Goal: Information Seeking & Learning: Learn about a topic

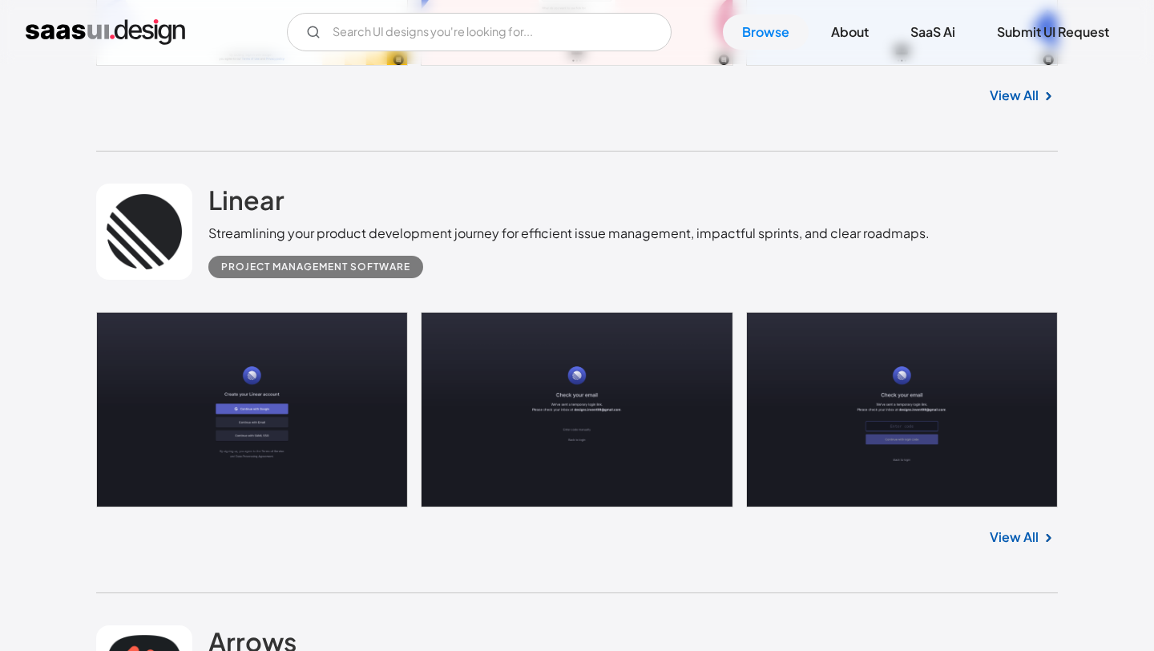
scroll to position [788, 0]
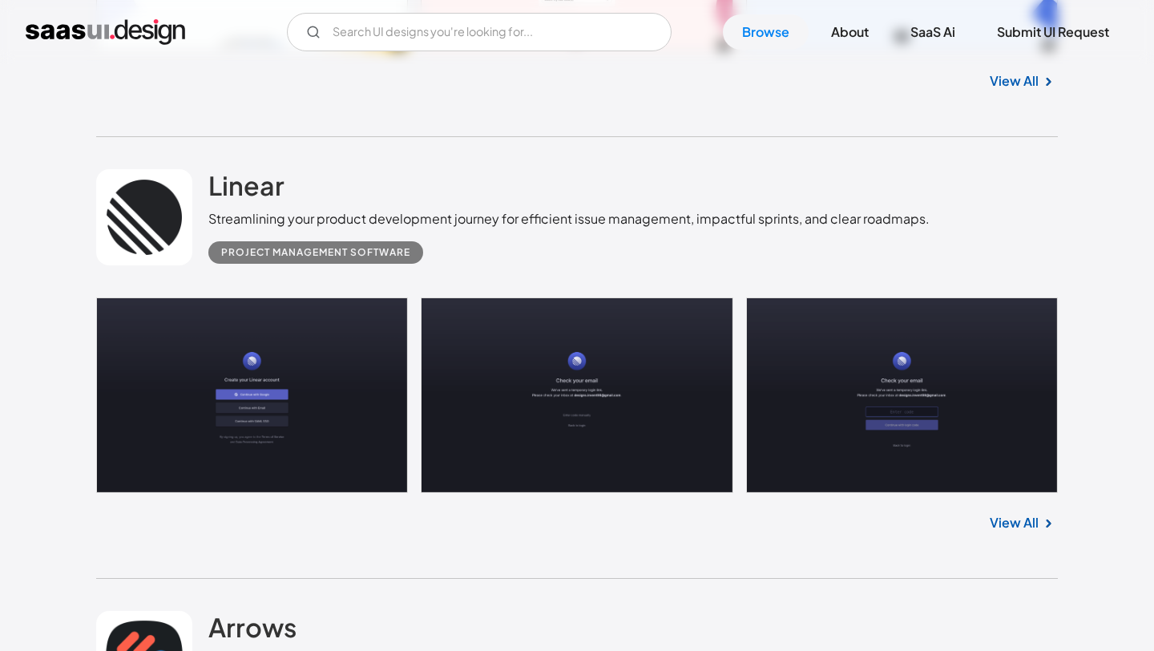
click at [323, 333] on link at bounding box center [577, 395] width 962 height 196
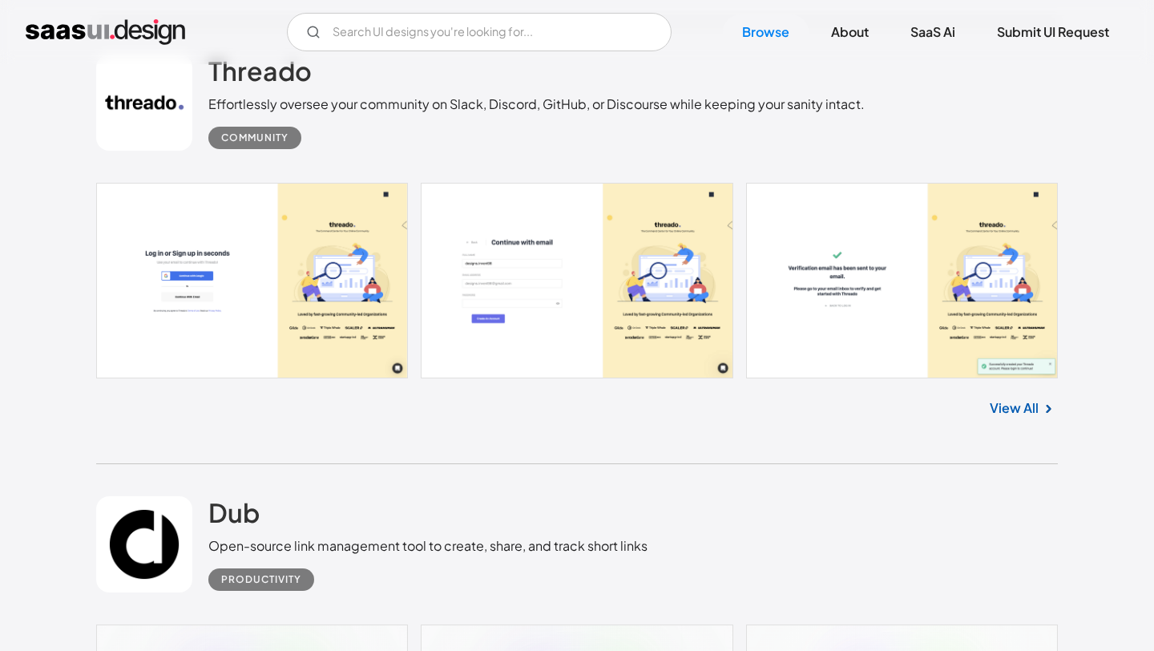
scroll to position [3427, 0]
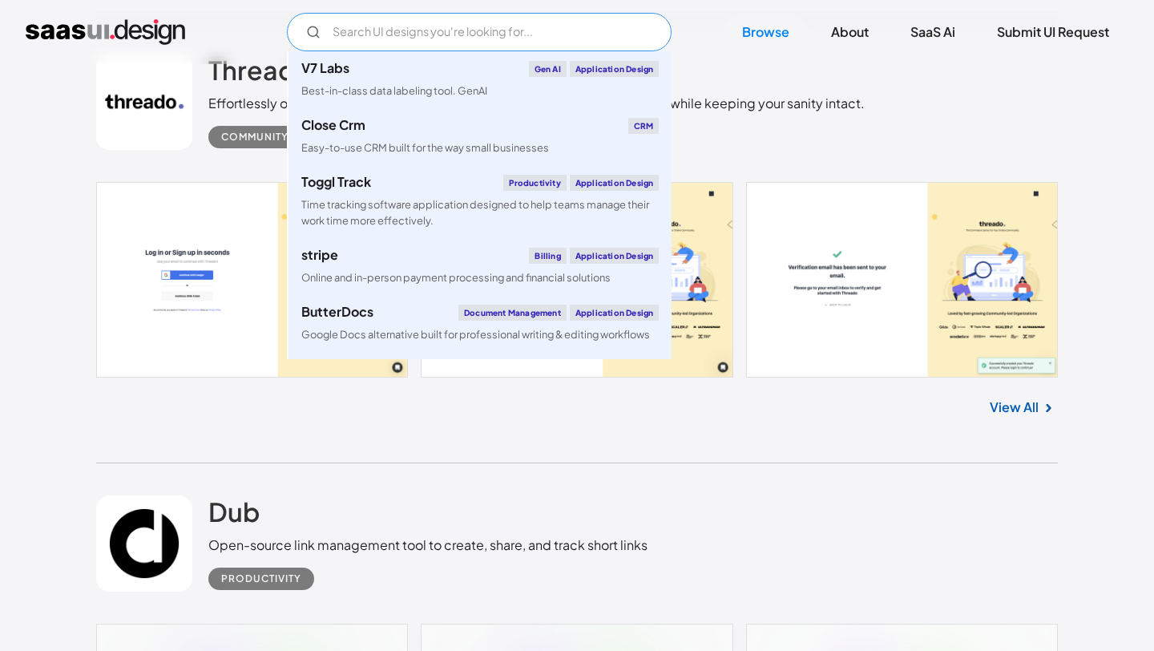
click at [451, 42] on input "Email Form" at bounding box center [479, 32] width 385 height 38
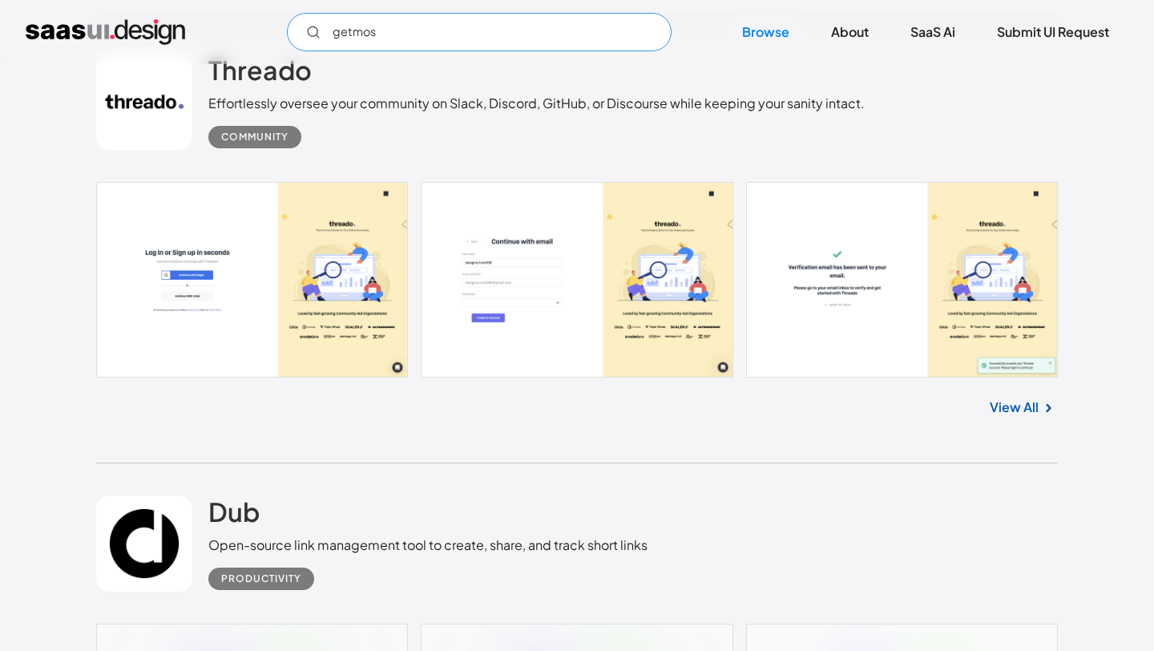
type input "getmoss"
click at [412, 38] on input "getmoss" at bounding box center [479, 32] width 385 height 38
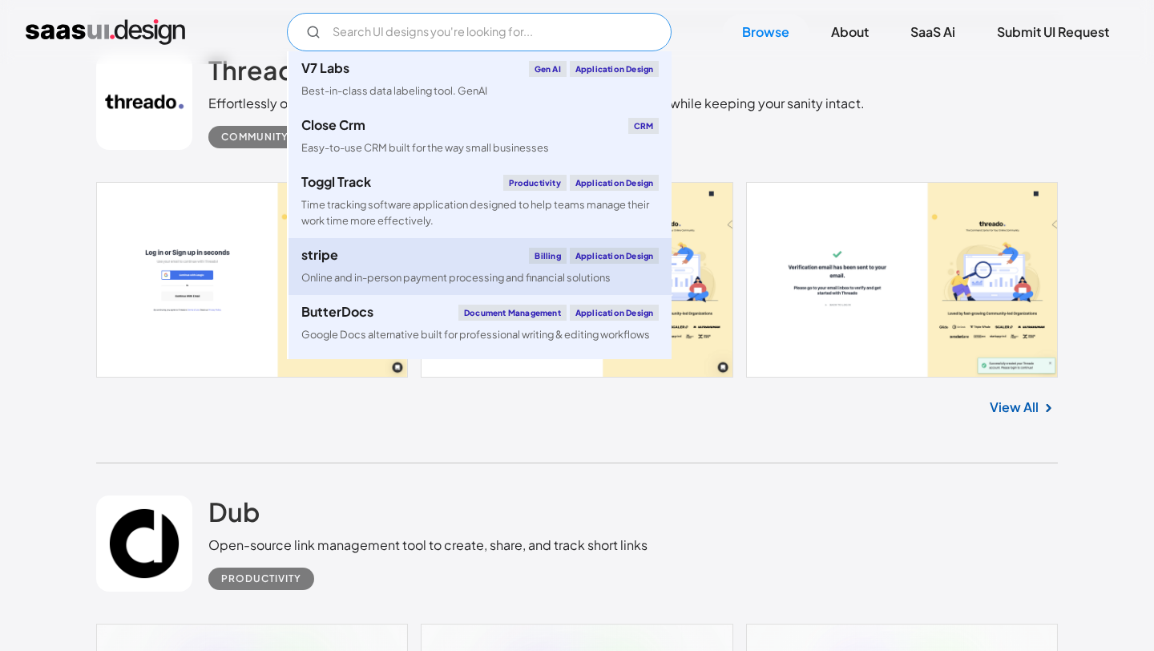
click at [404, 267] on link "stripe Billing Application Design Online and in-person payment processing and f…" at bounding box center [479, 266] width 383 height 57
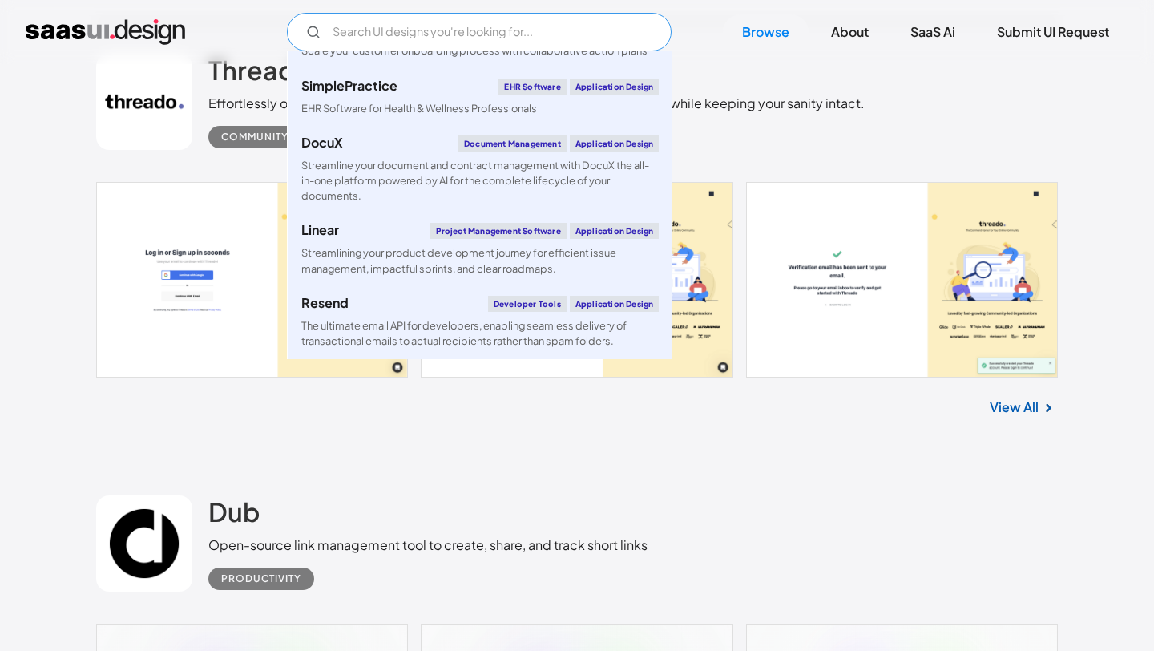
scroll to position [699, 0]
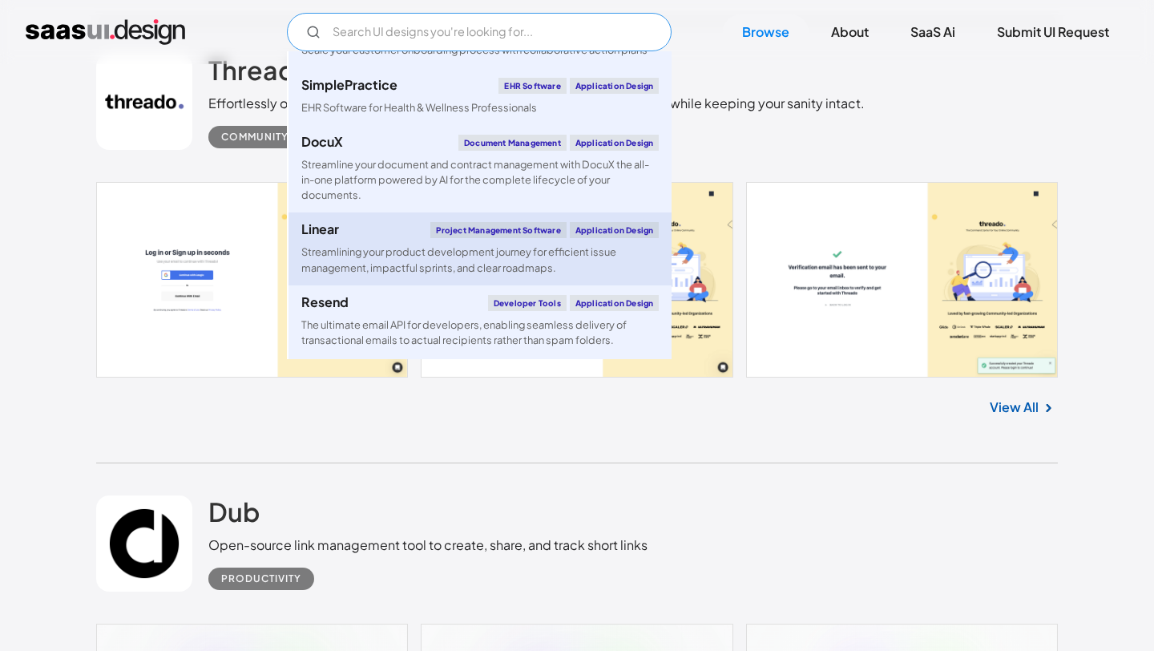
click at [403, 248] on div "Streamlining your product development journey for efficient issue management, i…" at bounding box center [479, 259] width 357 height 30
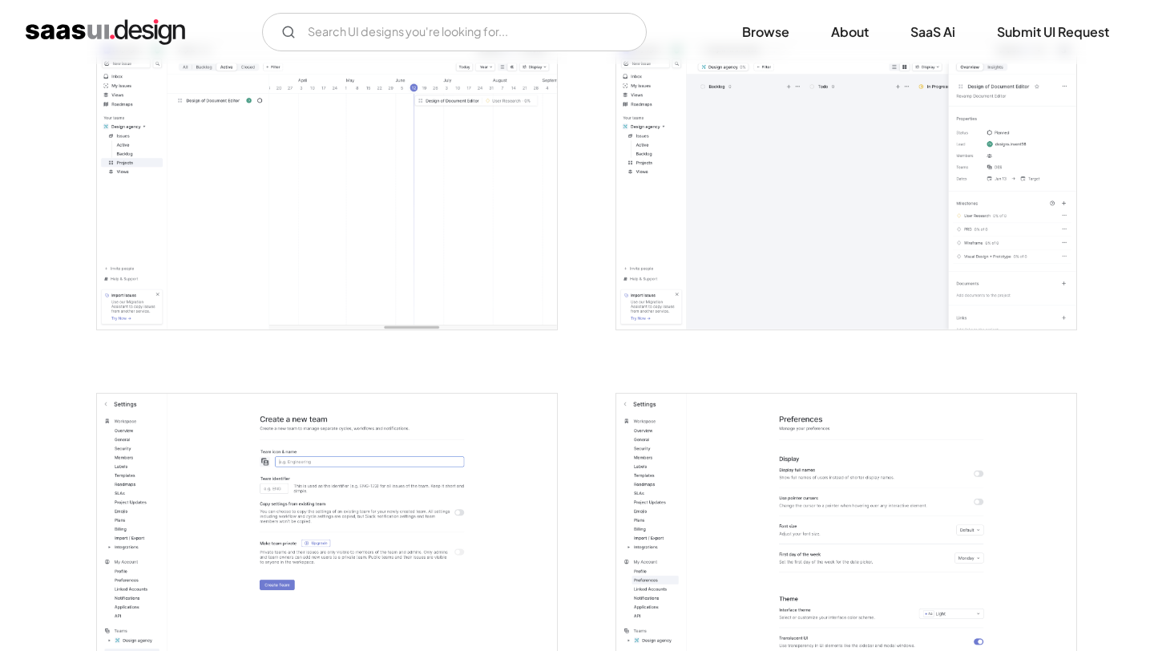
scroll to position [3842, 0]
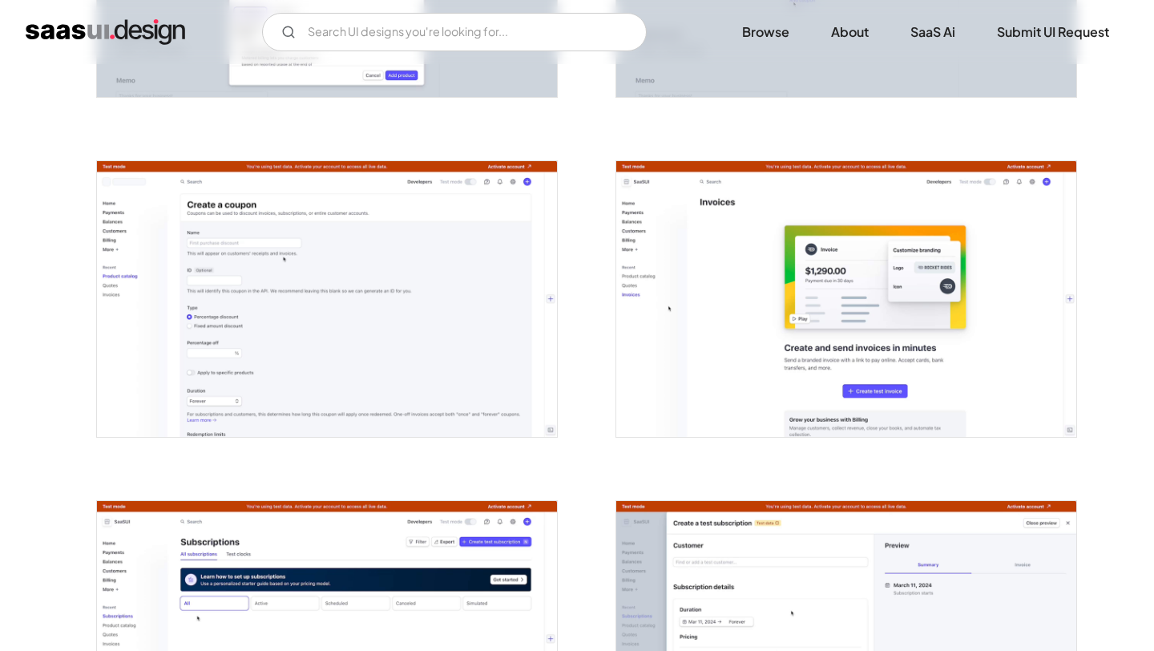
scroll to position [2981, 0]
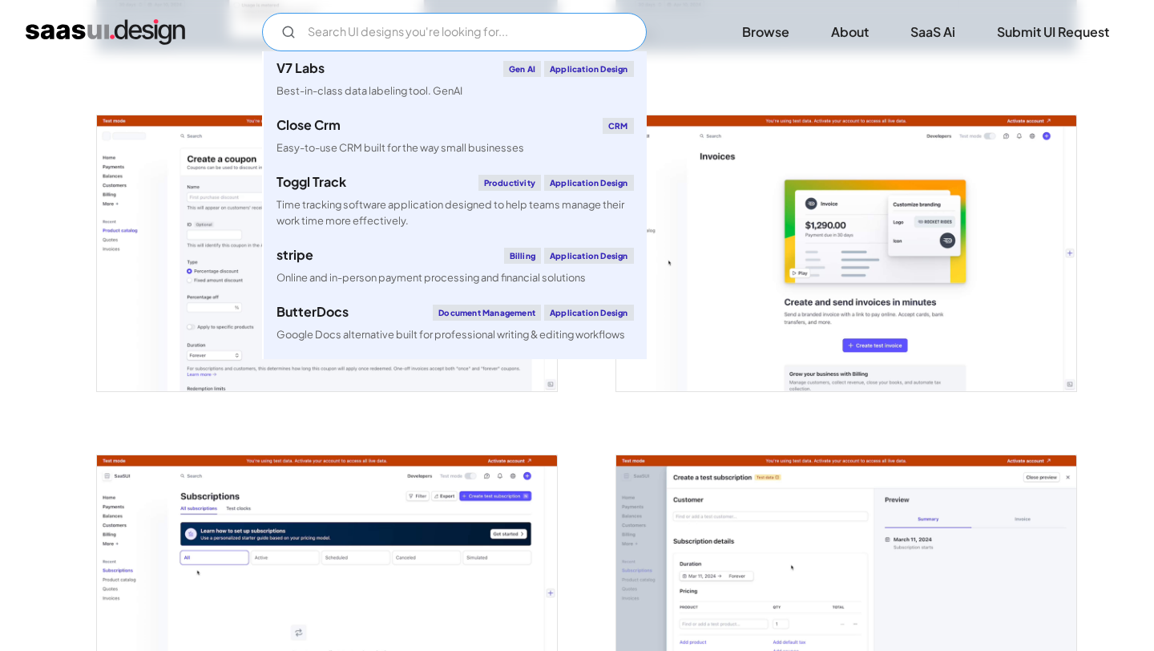
click at [393, 38] on input "Email Form" at bounding box center [454, 32] width 385 height 38
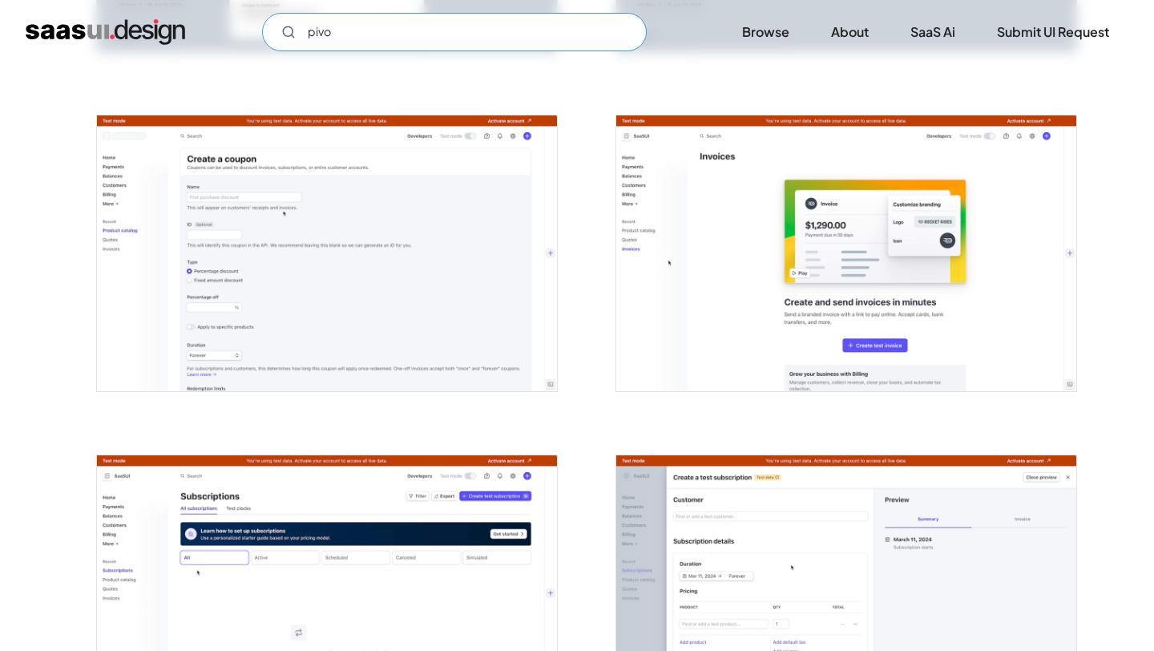
type input "pivot"
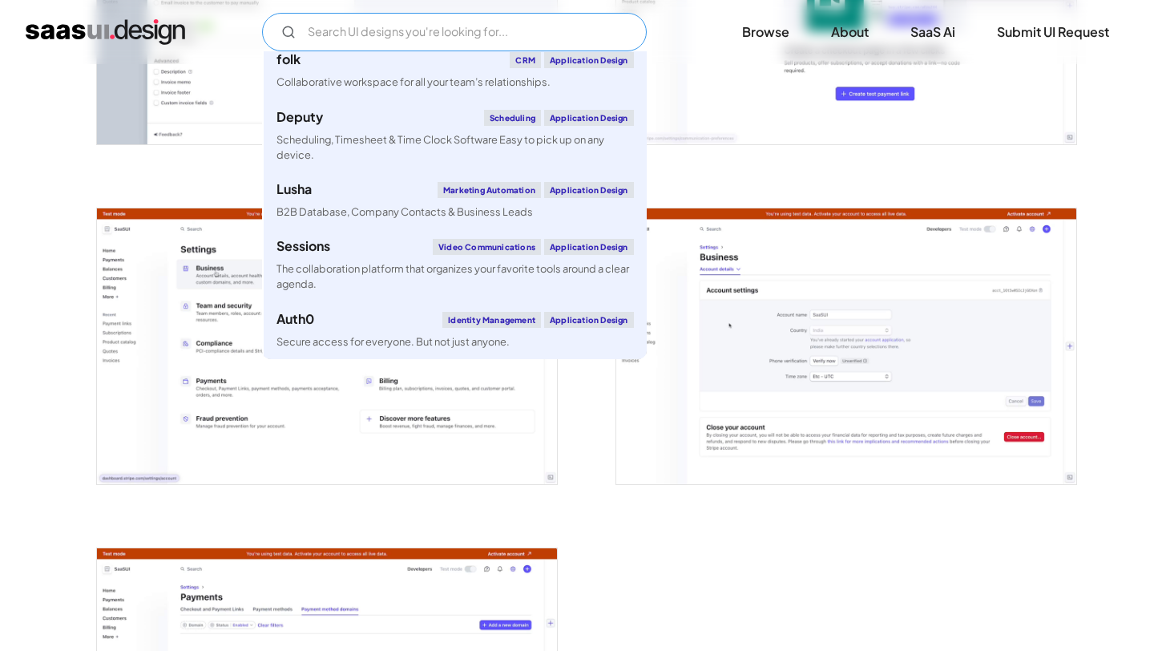
scroll to position [4179, 0]
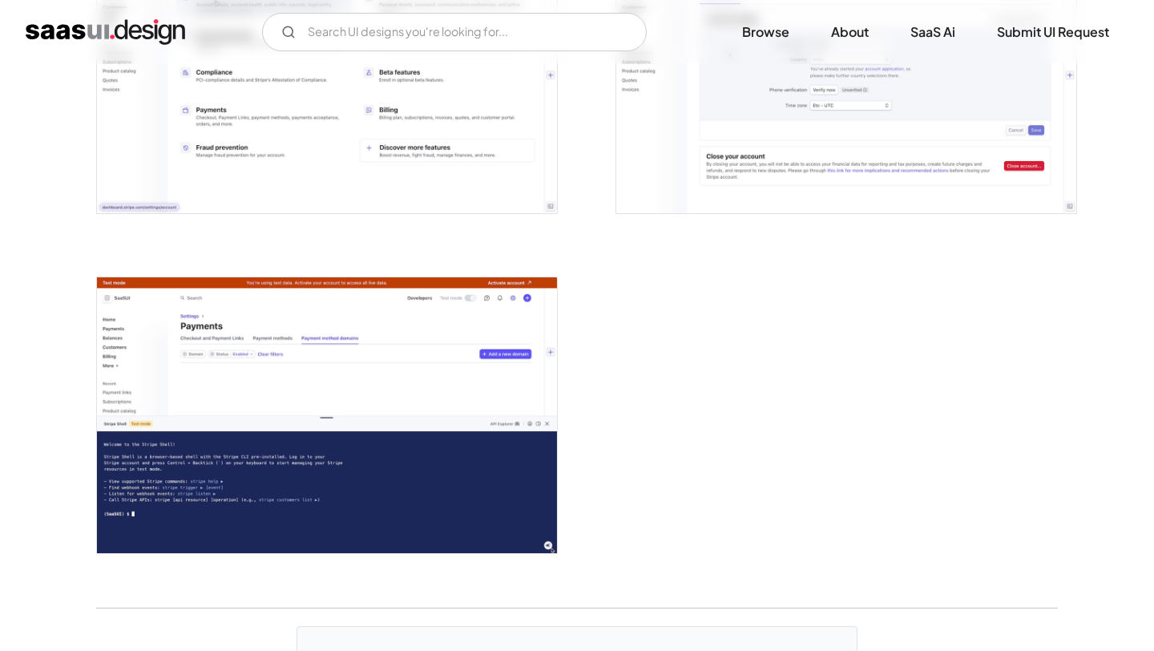
click at [122, 36] on img "home" at bounding box center [105, 32] width 159 height 26
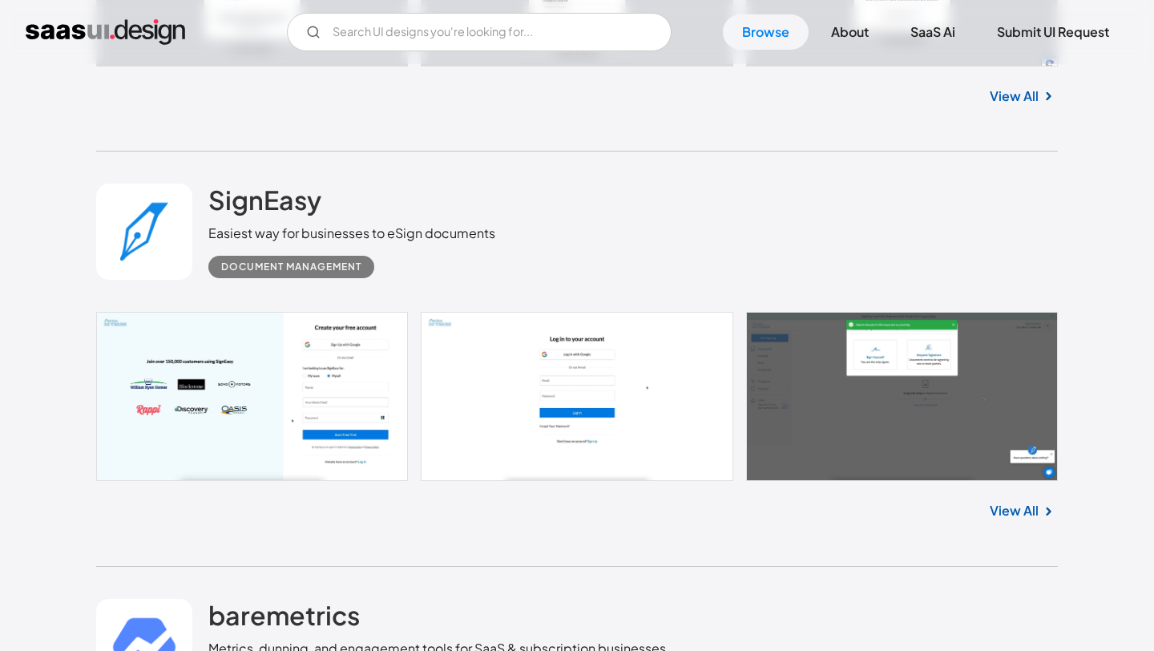
scroll to position [4323, 0]
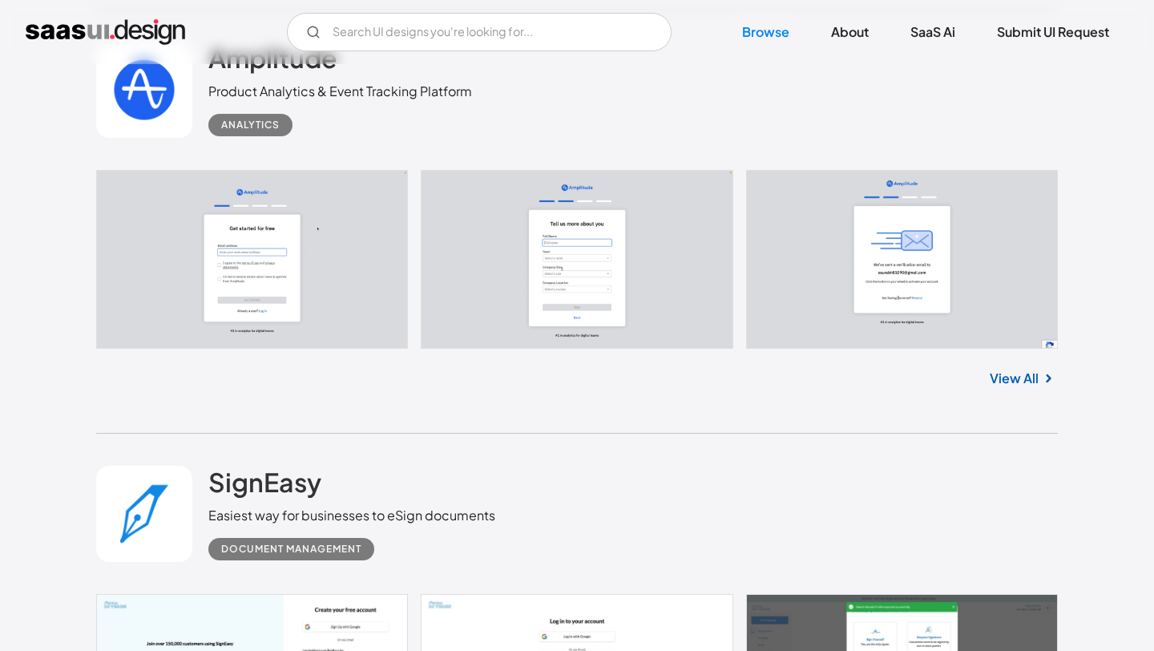
click at [254, 244] on link at bounding box center [577, 259] width 962 height 179
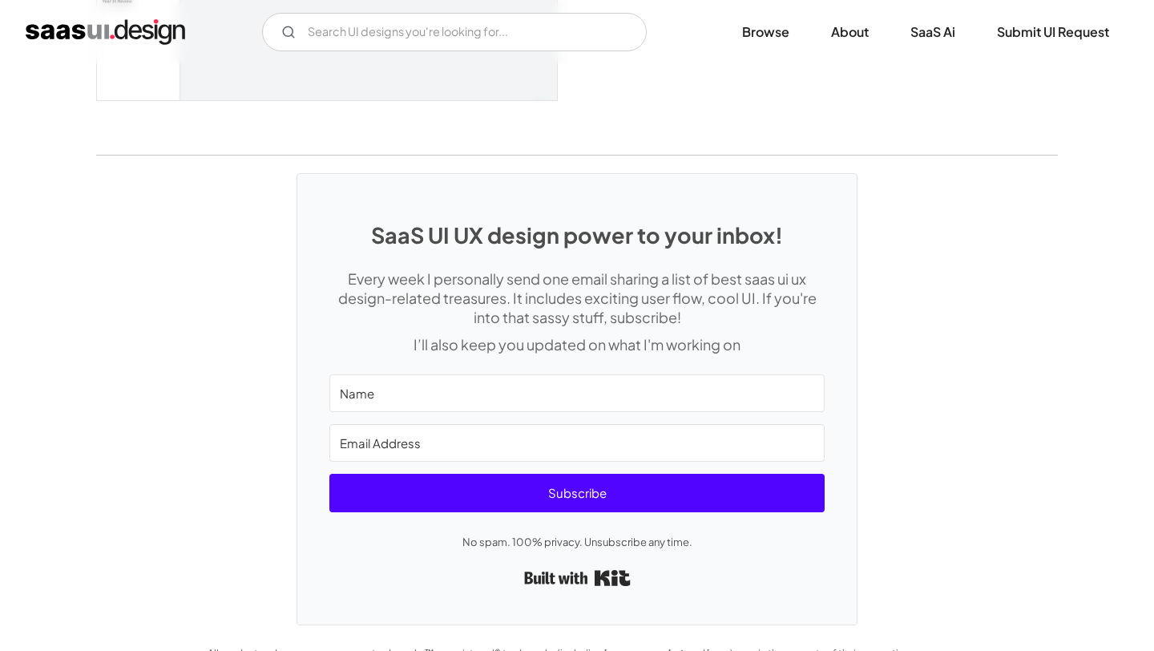
scroll to position [4123, 0]
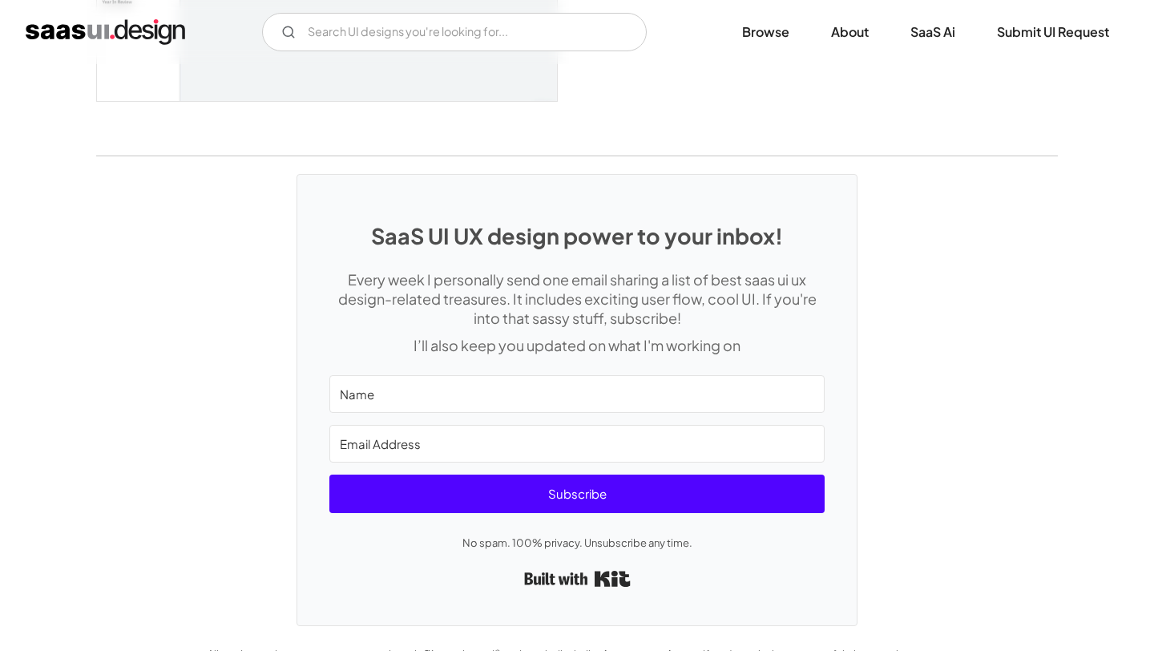
click at [115, 32] on img "home" at bounding box center [105, 32] width 159 height 26
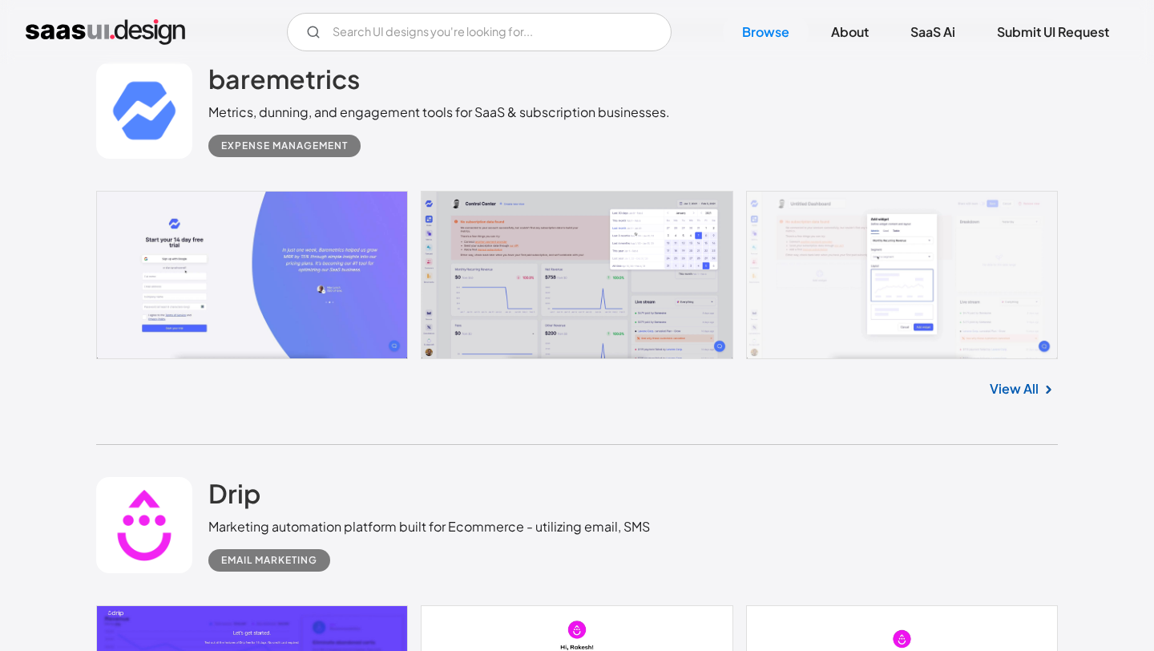
scroll to position [5142, 0]
click at [509, 270] on link at bounding box center [577, 274] width 962 height 169
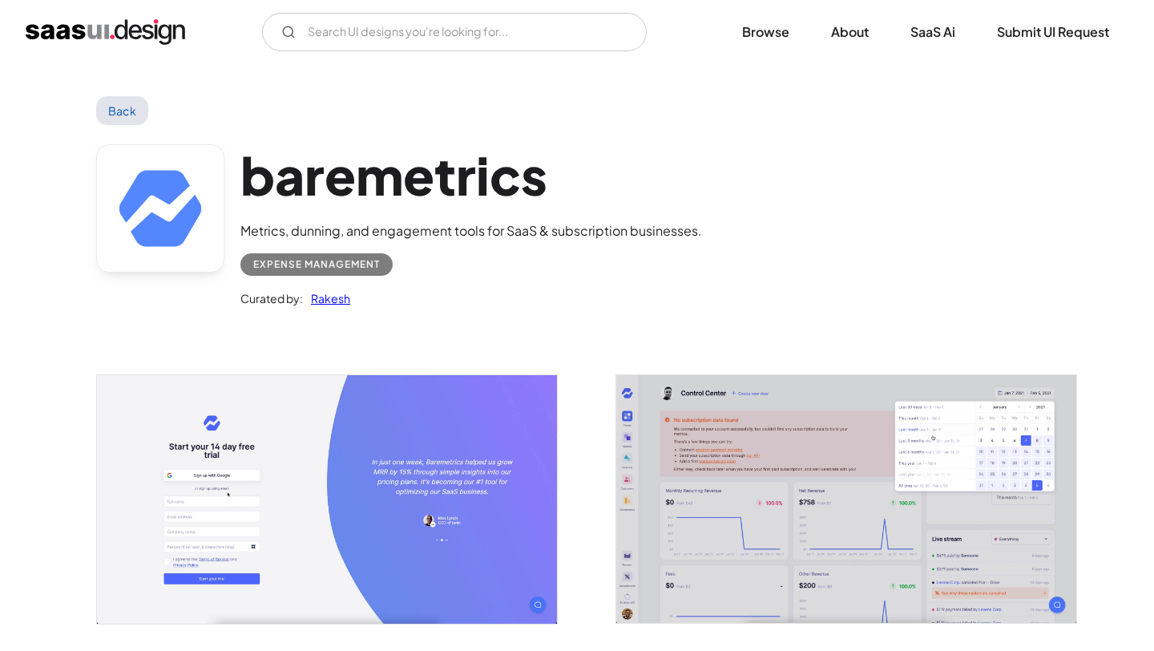
click at [720, 487] on img "open lightbox" at bounding box center [846, 499] width 460 height 248
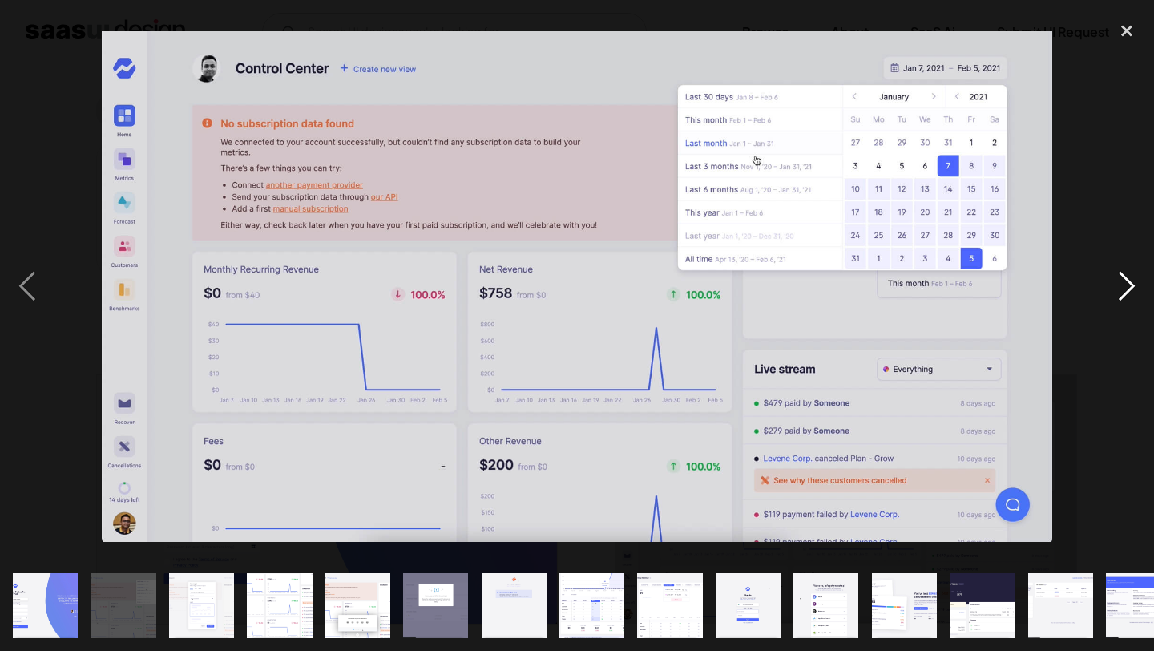
click at [1121, 293] on div "next image" at bounding box center [1126, 286] width 54 height 547
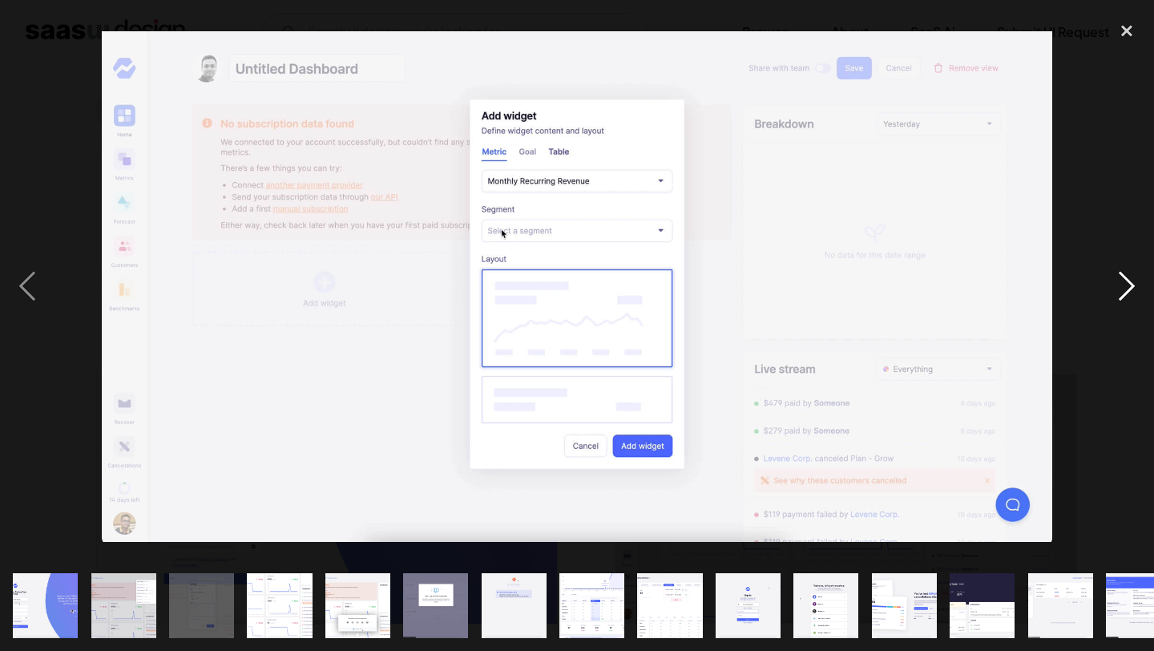
click at [1121, 293] on div "next image" at bounding box center [1126, 286] width 54 height 547
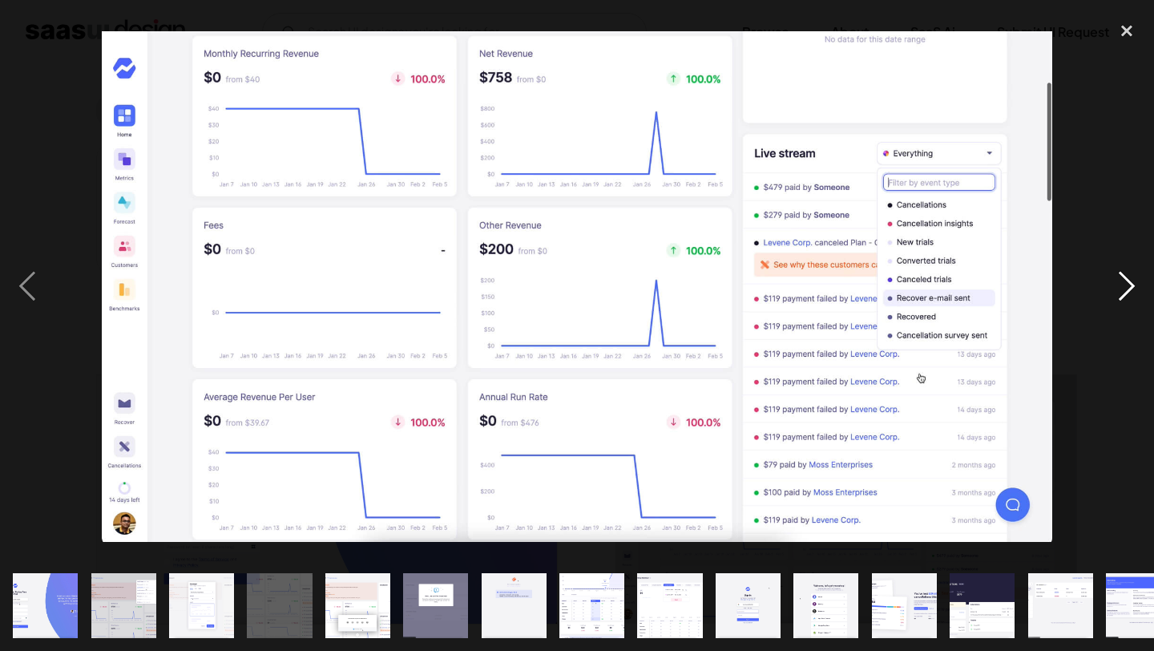
click at [1121, 293] on div "next image" at bounding box center [1126, 286] width 54 height 547
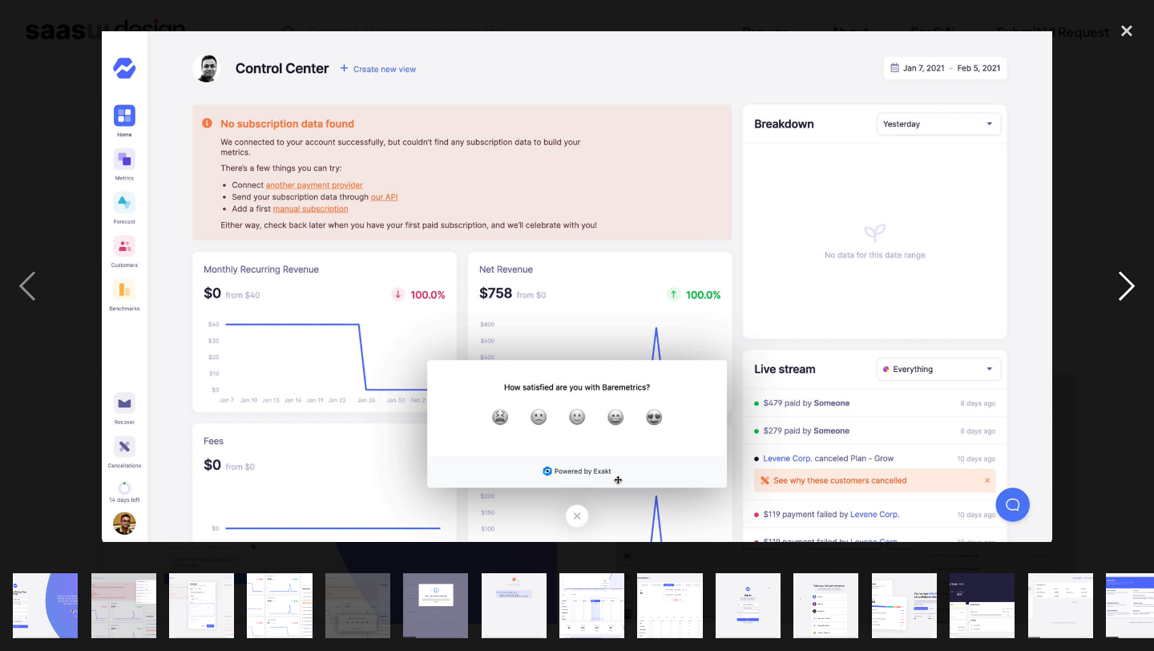
click at [1121, 293] on div "next image" at bounding box center [1126, 286] width 54 height 547
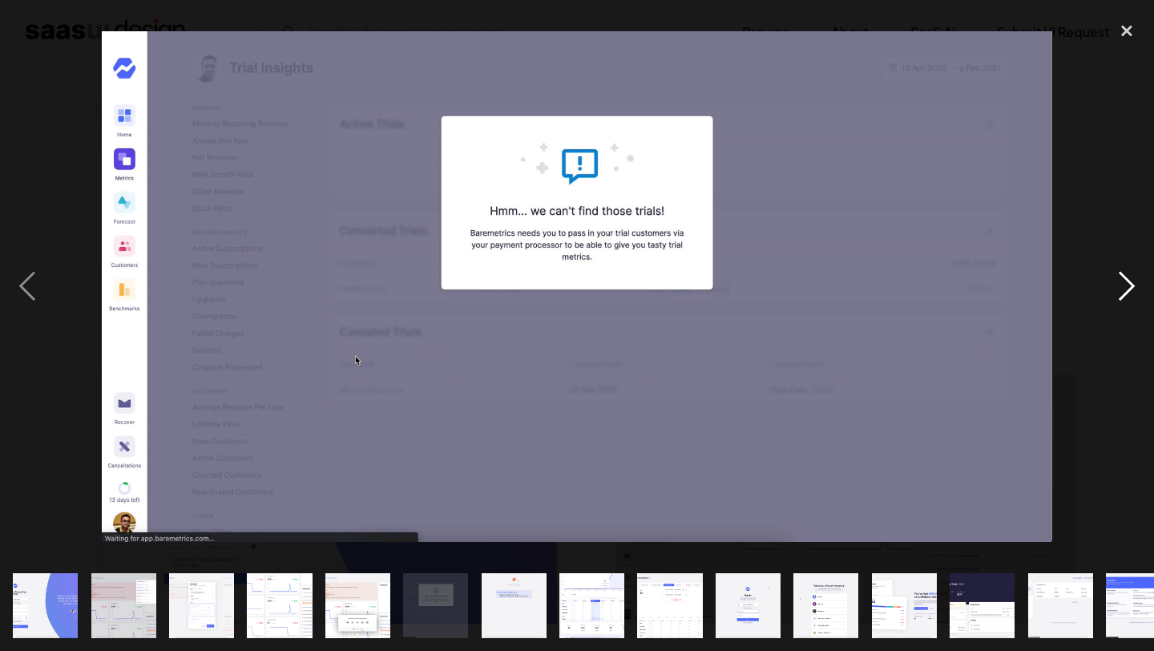
click at [1121, 293] on div "next image" at bounding box center [1126, 286] width 54 height 547
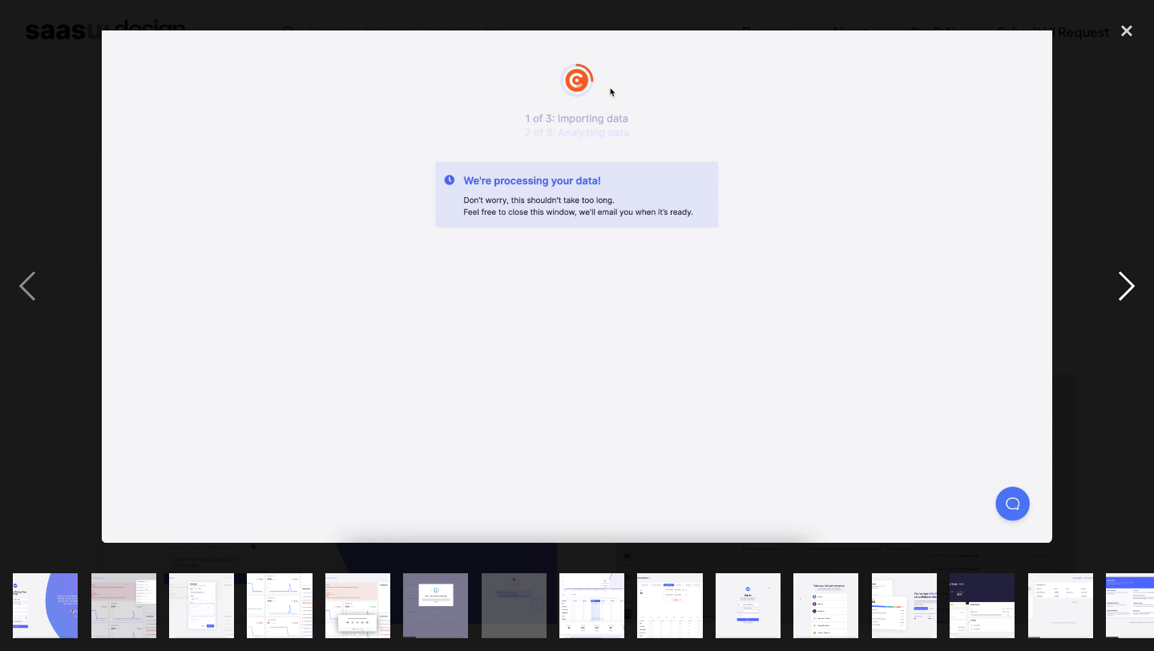
click at [1121, 293] on div "next image" at bounding box center [1126, 286] width 54 height 547
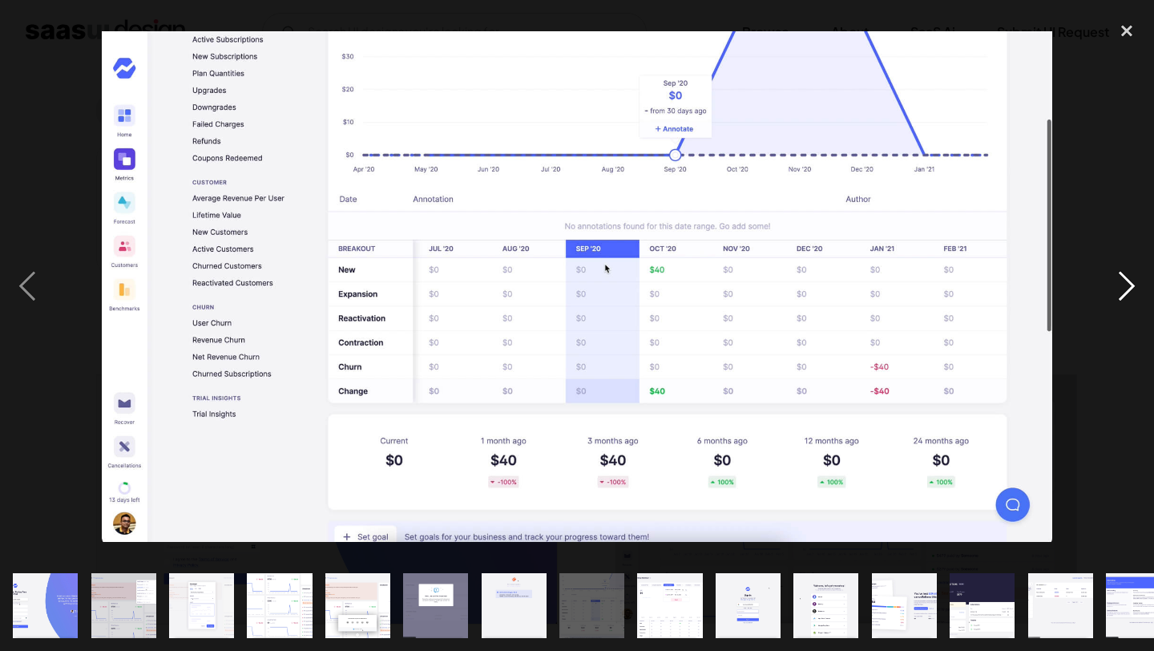
click at [1121, 293] on div "next image" at bounding box center [1126, 286] width 54 height 547
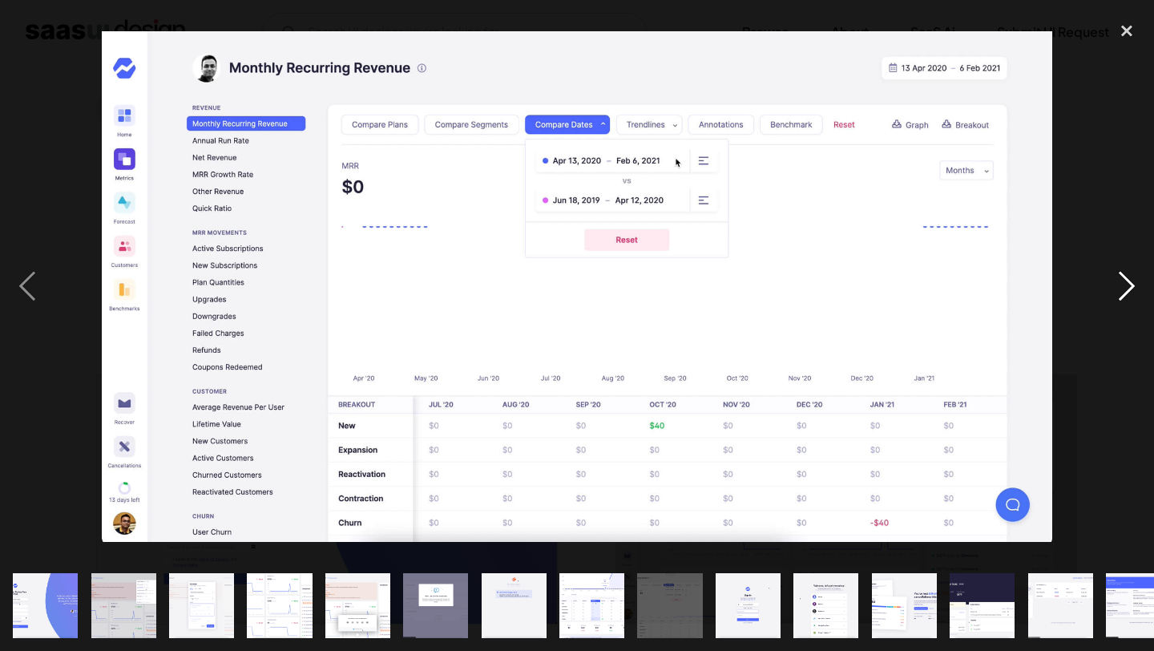
click at [1121, 293] on div "next image" at bounding box center [1126, 286] width 54 height 547
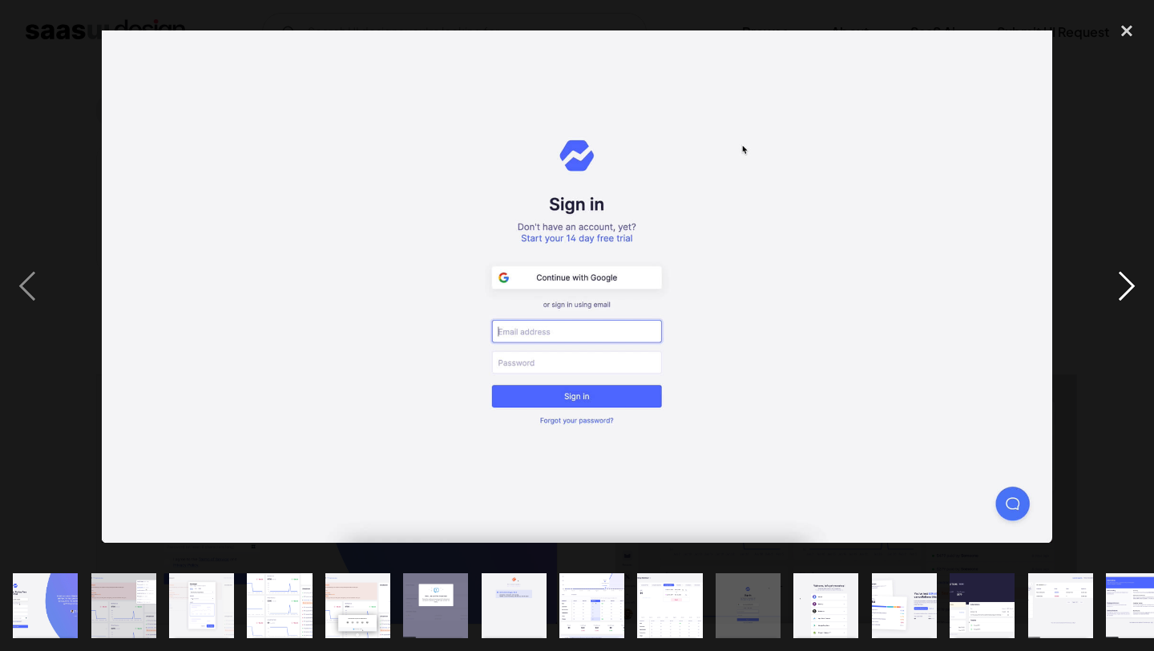
click at [1121, 293] on div "next image" at bounding box center [1126, 286] width 54 height 547
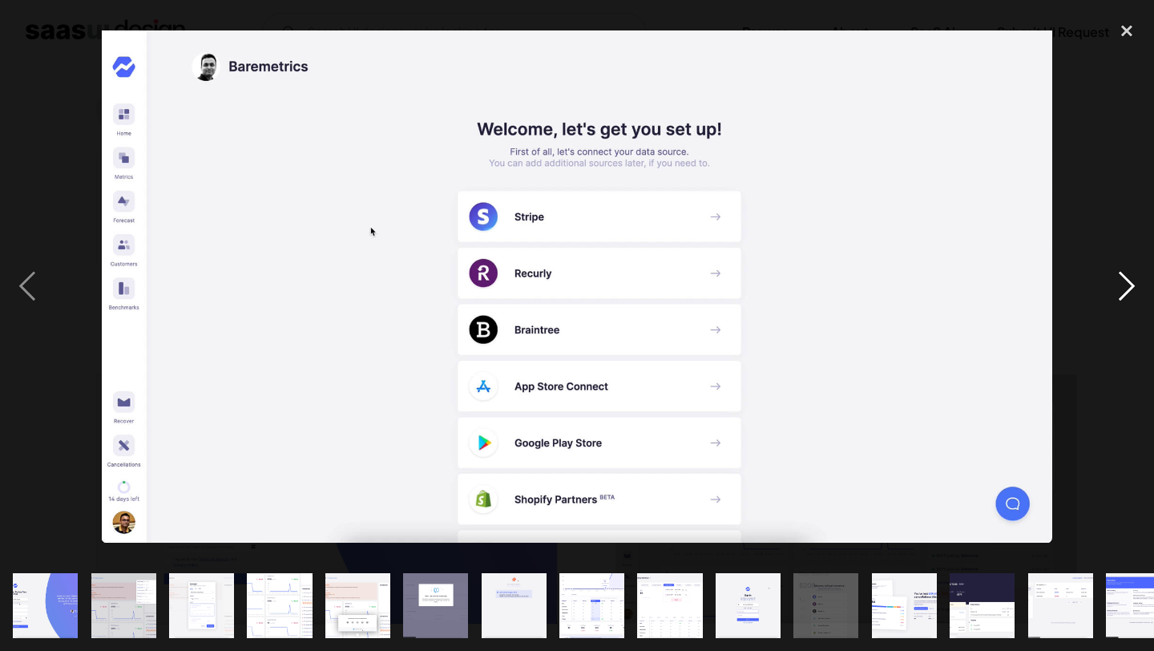
click at [1121, 293] on div "next image" at bounding box center [1126, 286] width 54 height 547
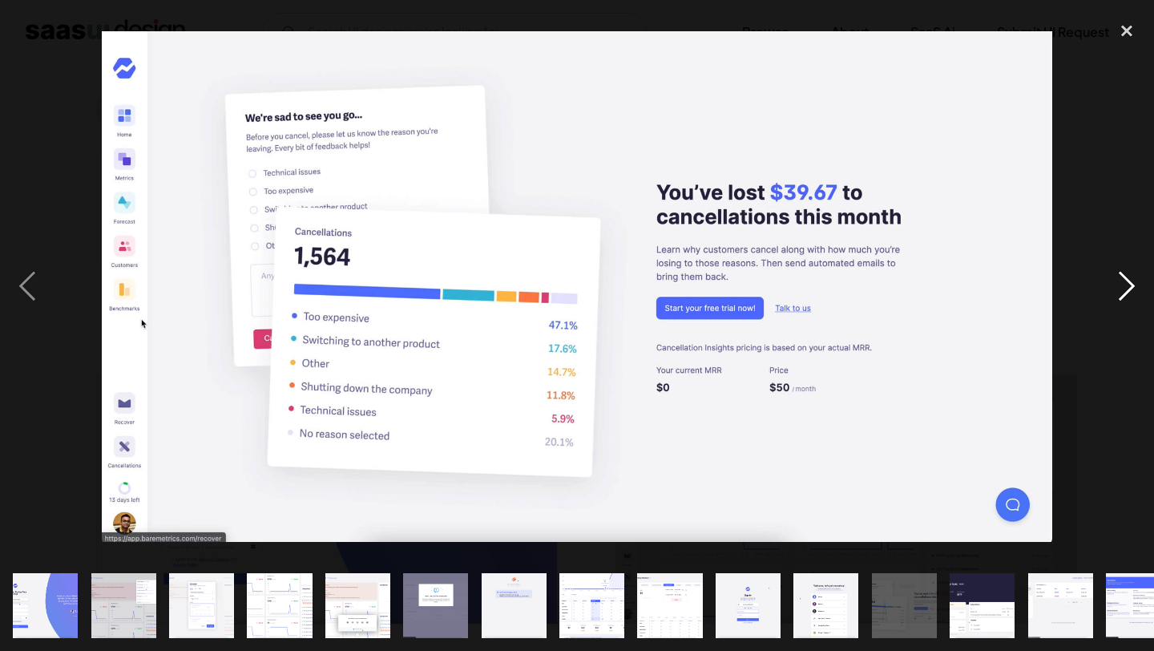
click at [1121, 293] on div "next image" at bounding box center [1126, 286] width 54 height 547
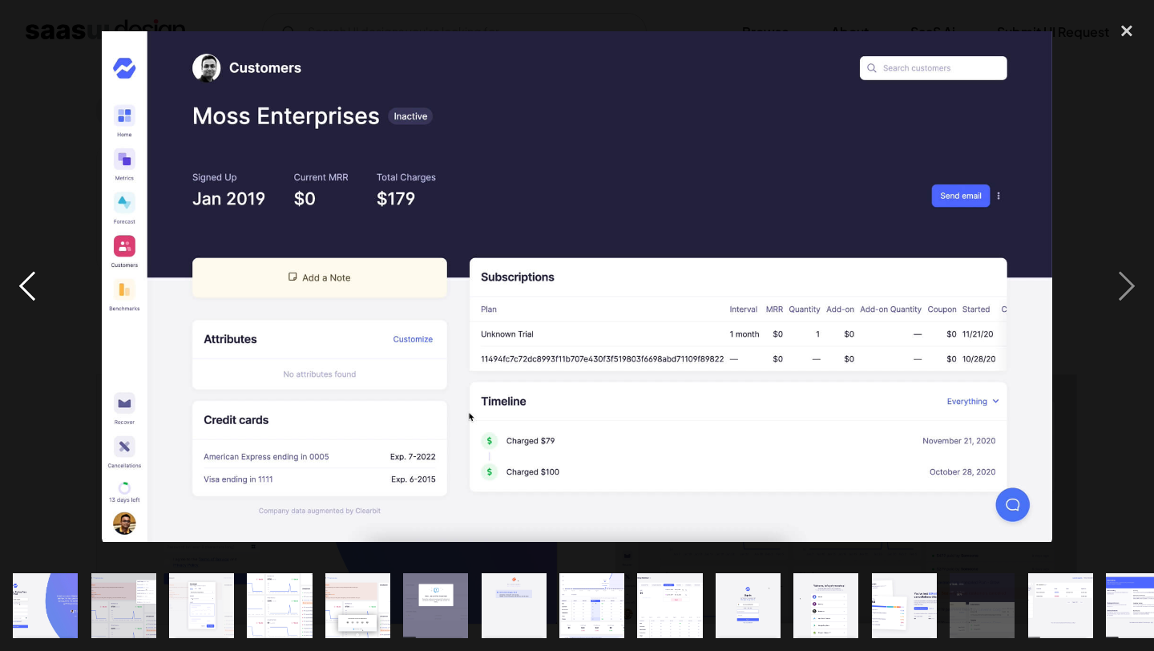
click at [35, 280] on div "previous image" at bounding box center [27, 286] width 54 height 547
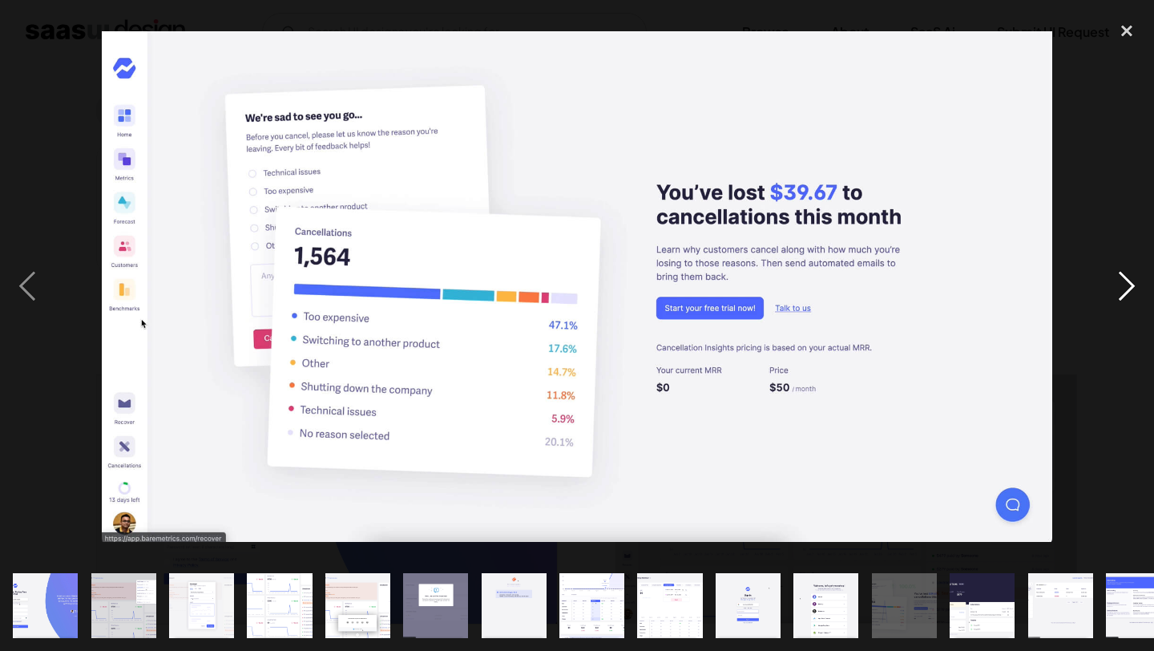
click at [1120, 286] on div "next image" at bounding box center [1126, 286] width 54 height 547
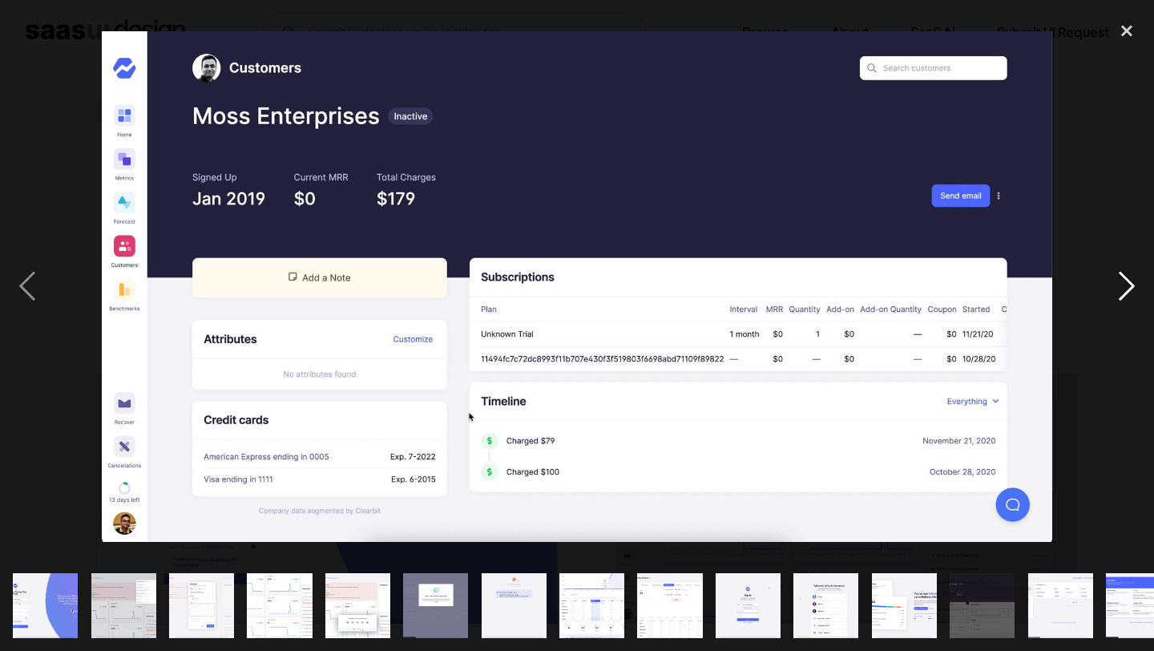
click at [1120, 286] on div "next image" at bounding box center [1126, 286] width 54 height 547
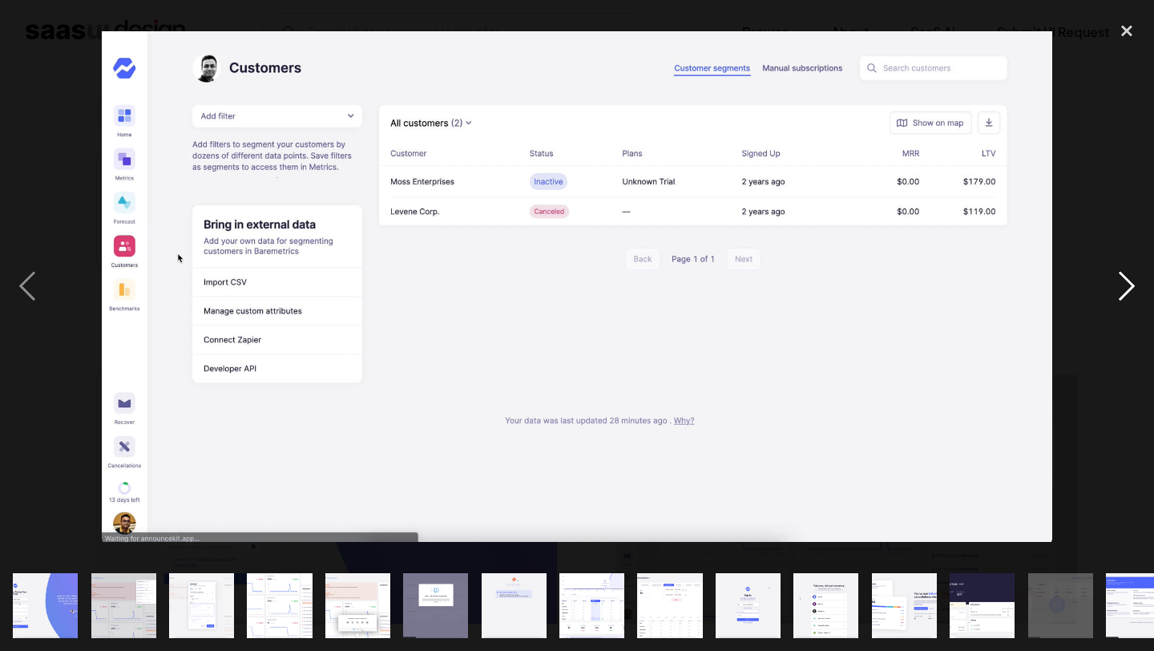
click at [1120, 286] on div "next image" at bounding box center [1126, 286] width 54 height 547
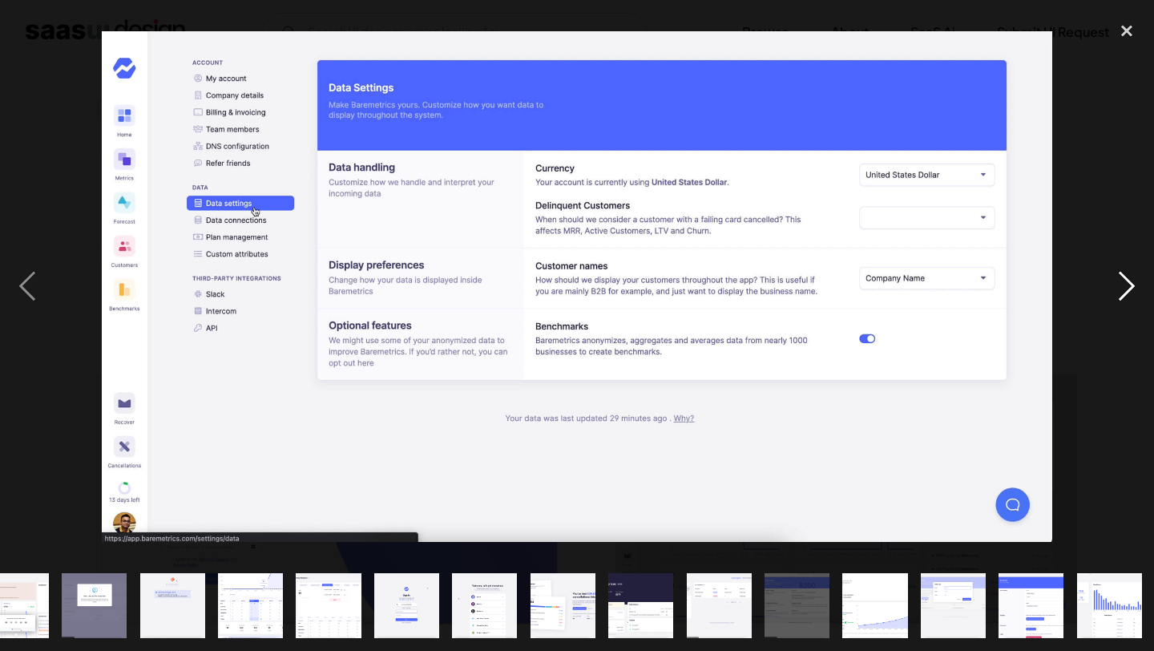
scroll to position [0, 342]
click at [1120, 286] on div "next image" at bounding box center [1126, 286] width 54 height 547
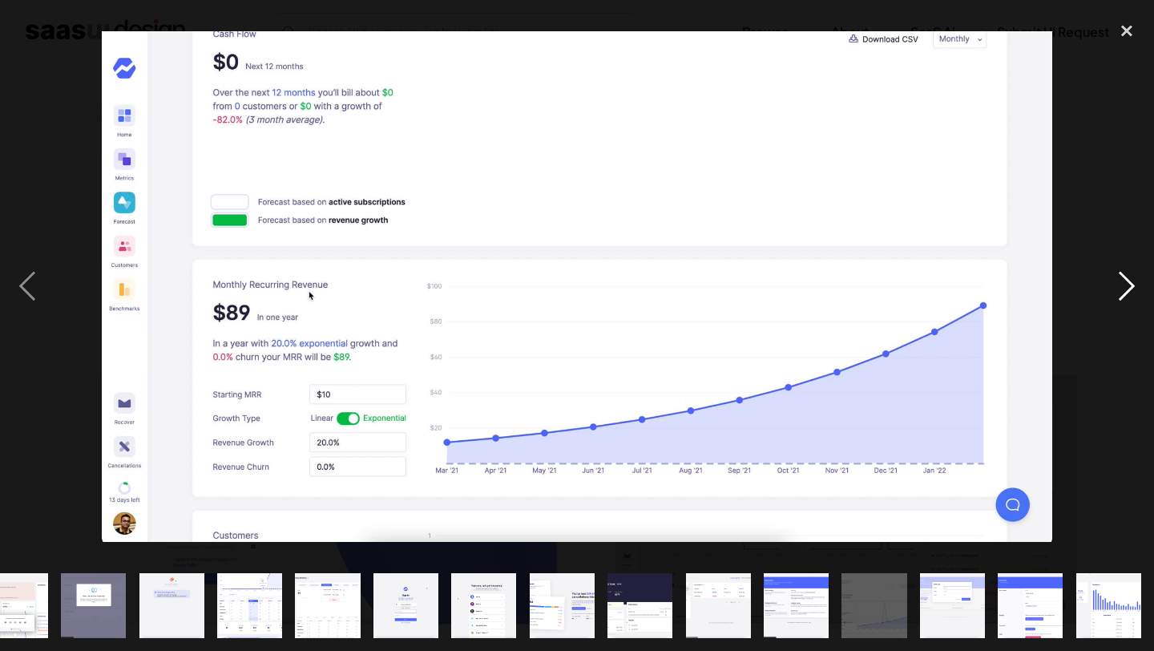
click at [1120, 286] on div "next image" at bounding box center [1126, 286] width 54 height 547
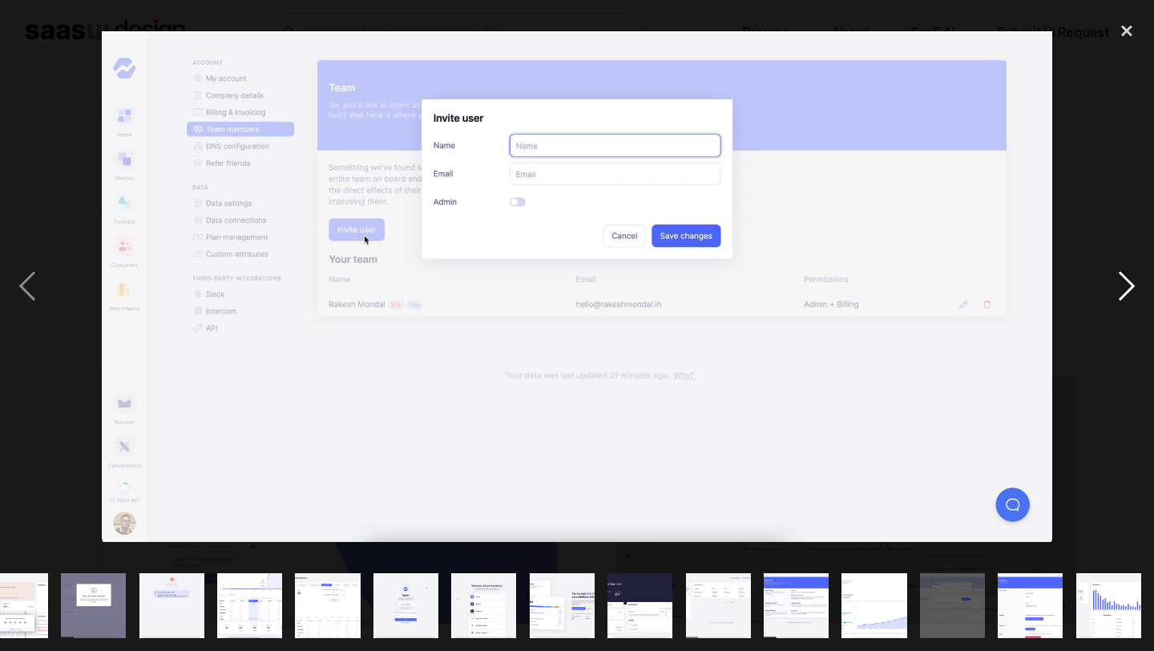
click at [1120, 286] on div "next image" at bounding box center [1126, 286] width 54 height 547
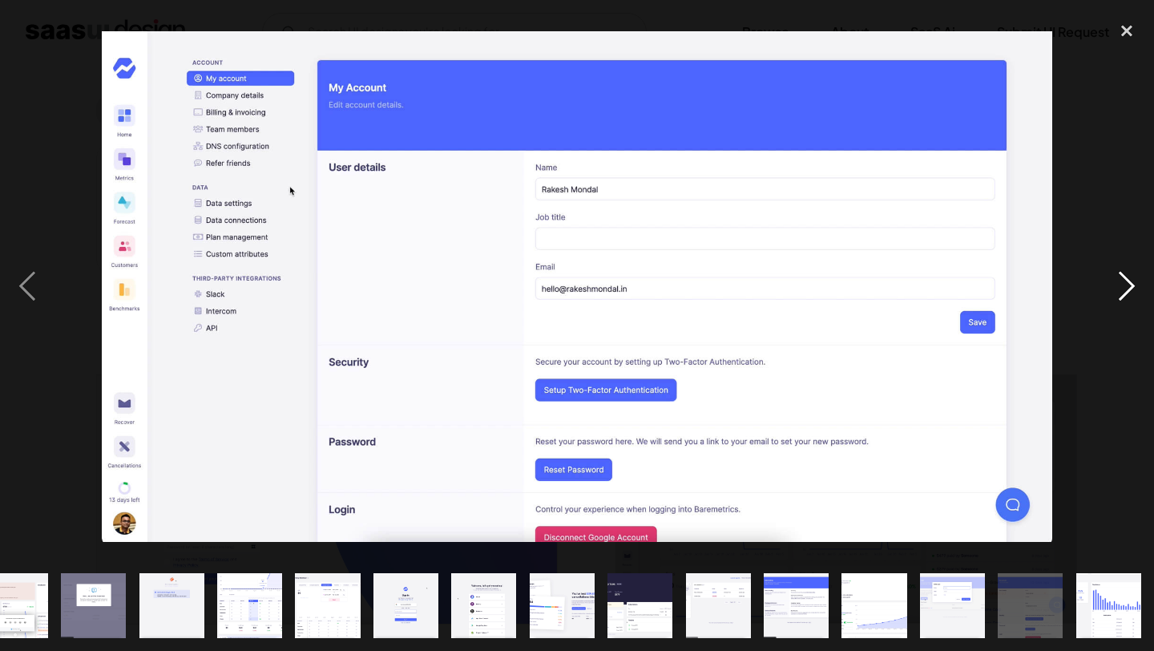
click at [1120, 286] on div "next image" at bounding box center [1126, 286] width 54 height 547
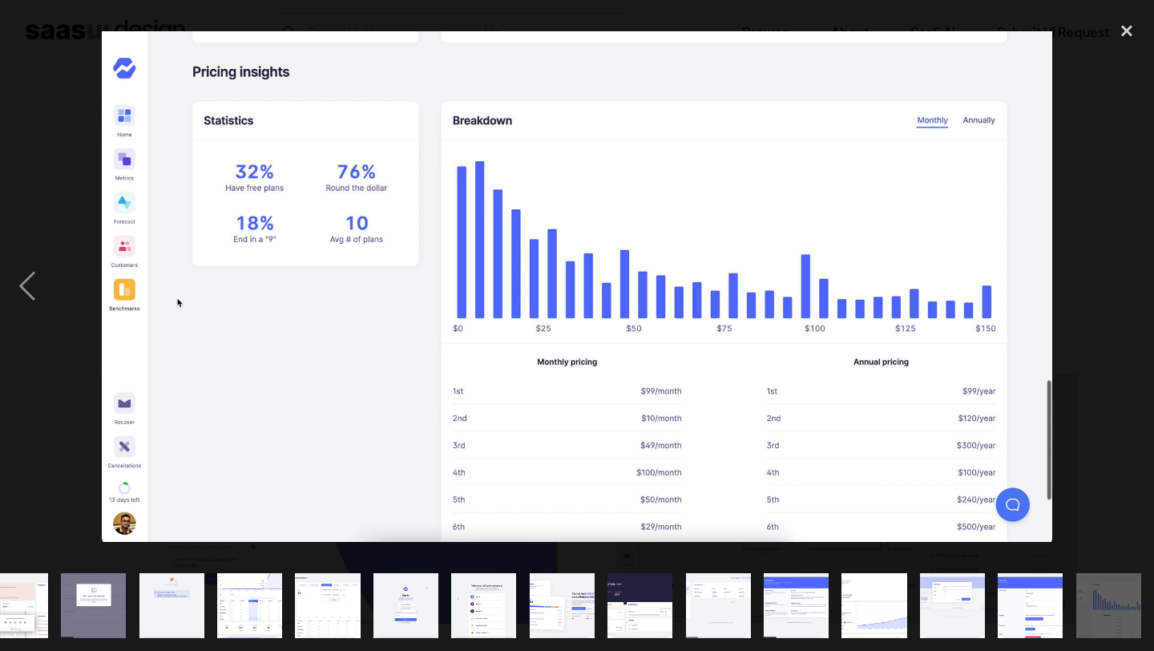
click at [1120, 286] on div "next image" at bounding box center [1126, 286] width 54 height 547
click at [1128, 31] on div "close lightbox" at bounding box center [1126, 30] width 54 height 35
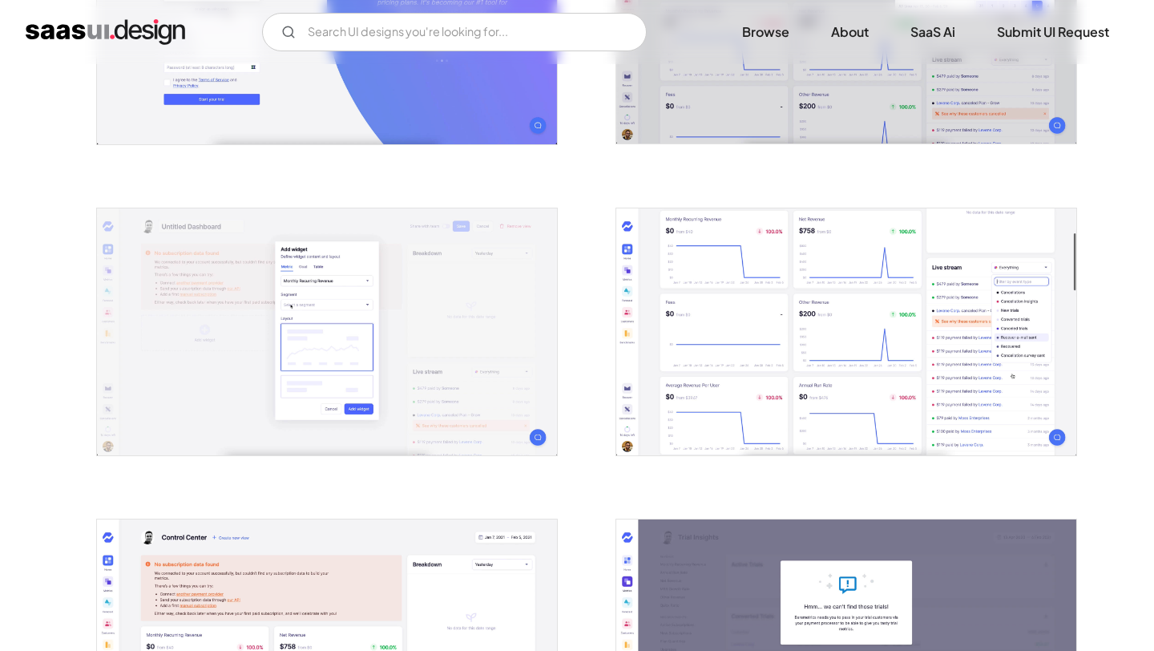
scroll to position [550, 0]
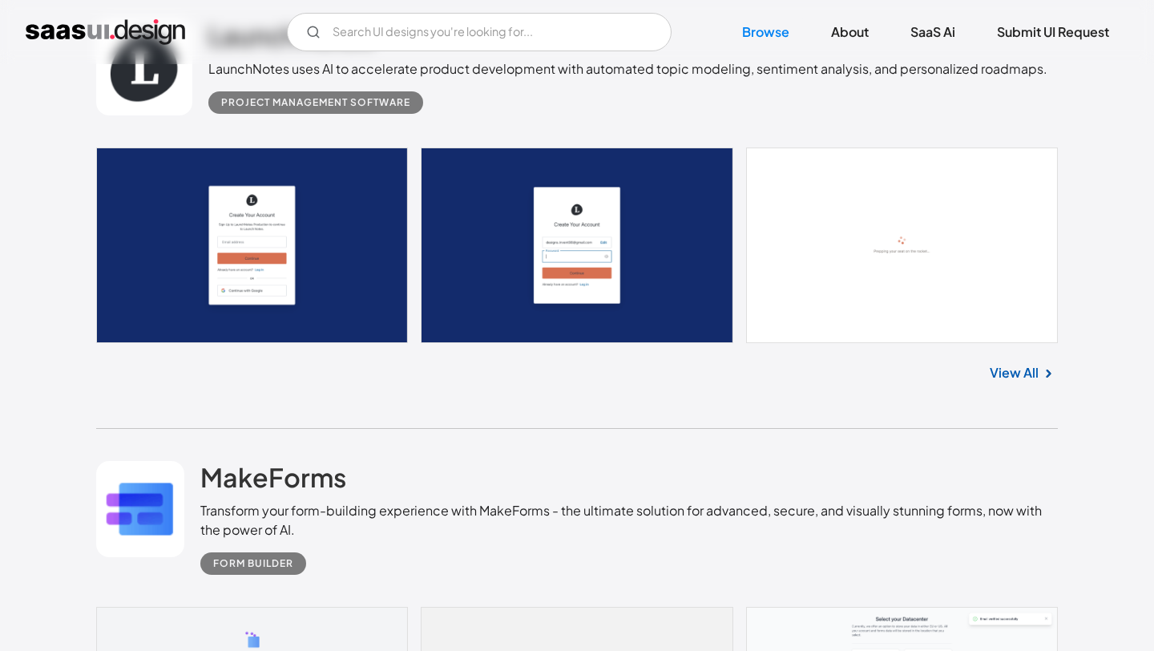
scroll to position [10219, 0]
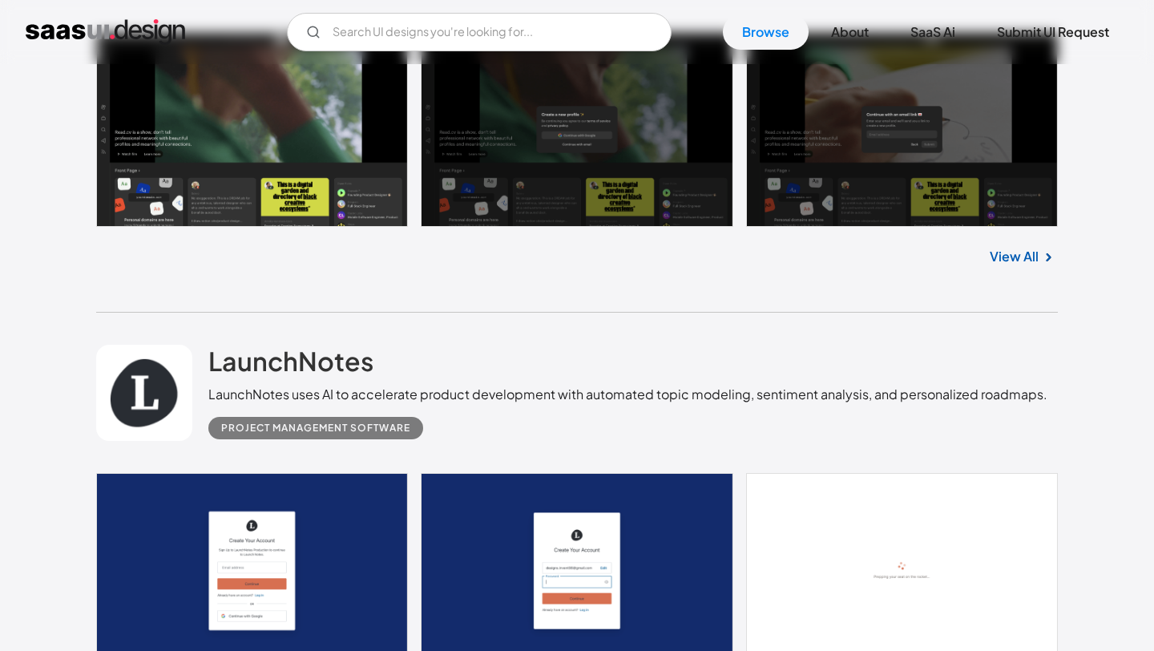
scroll to position [9901, 0]
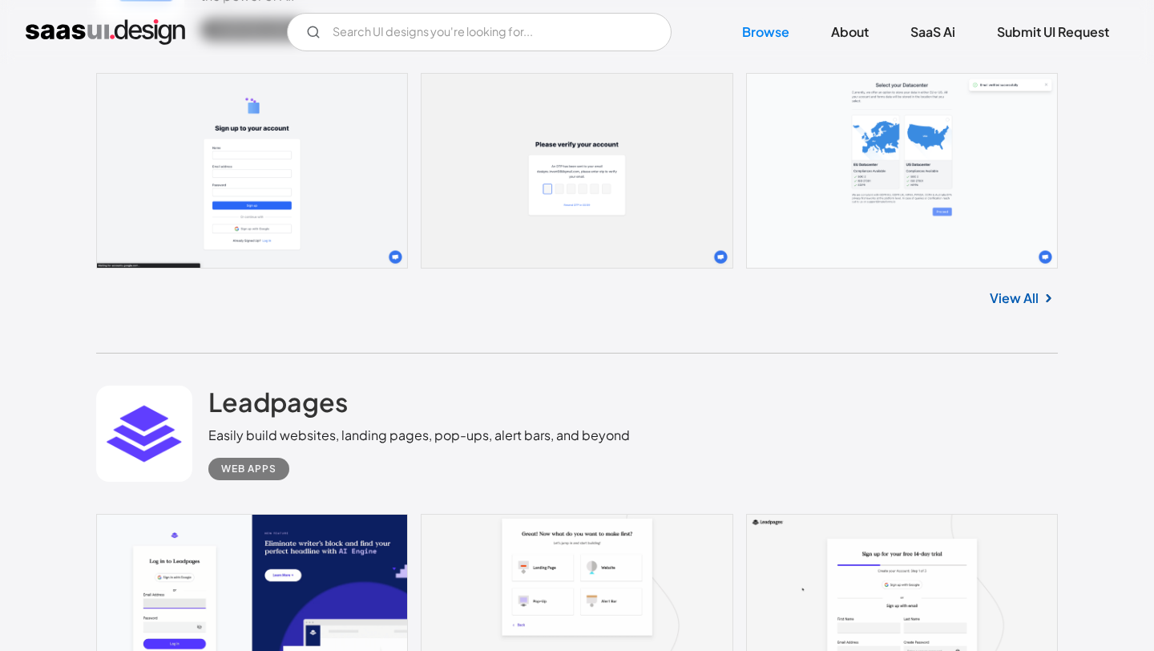
scroll to position [10789, 0]
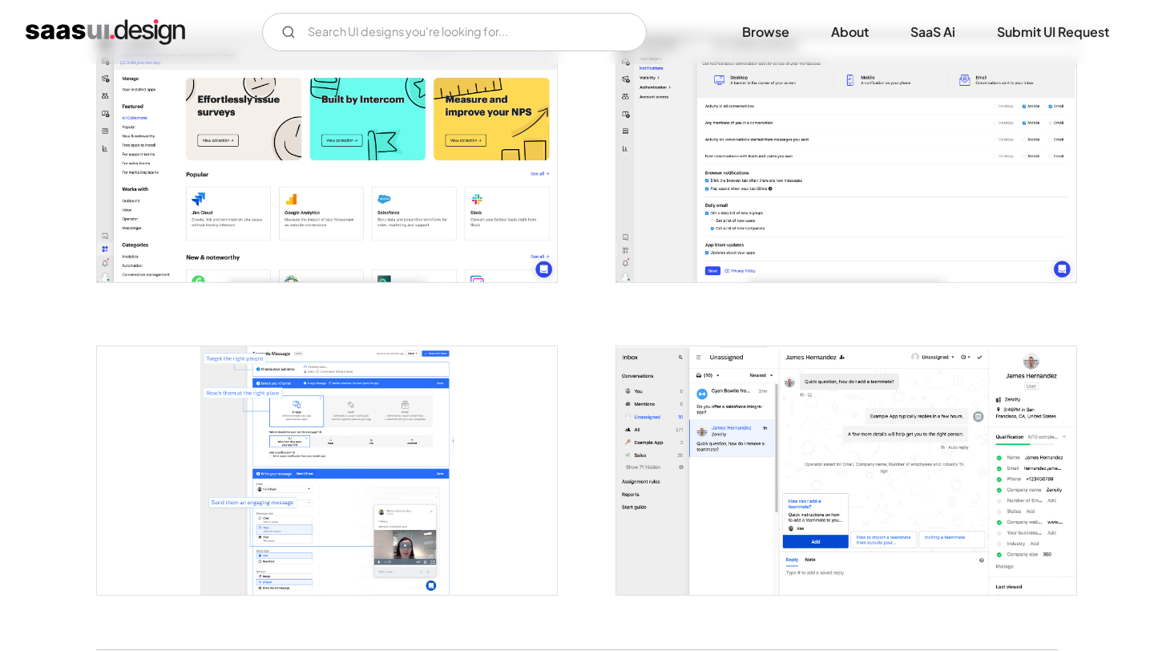
scroll to position [3359, 0]
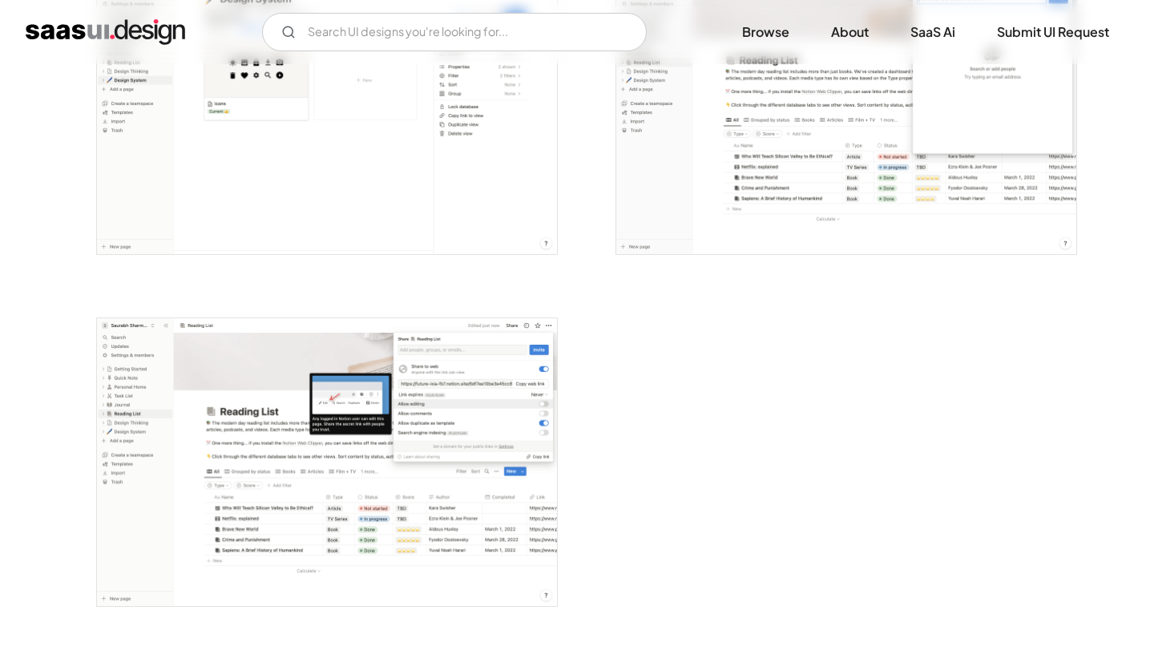
scroll to position [4808, 0]
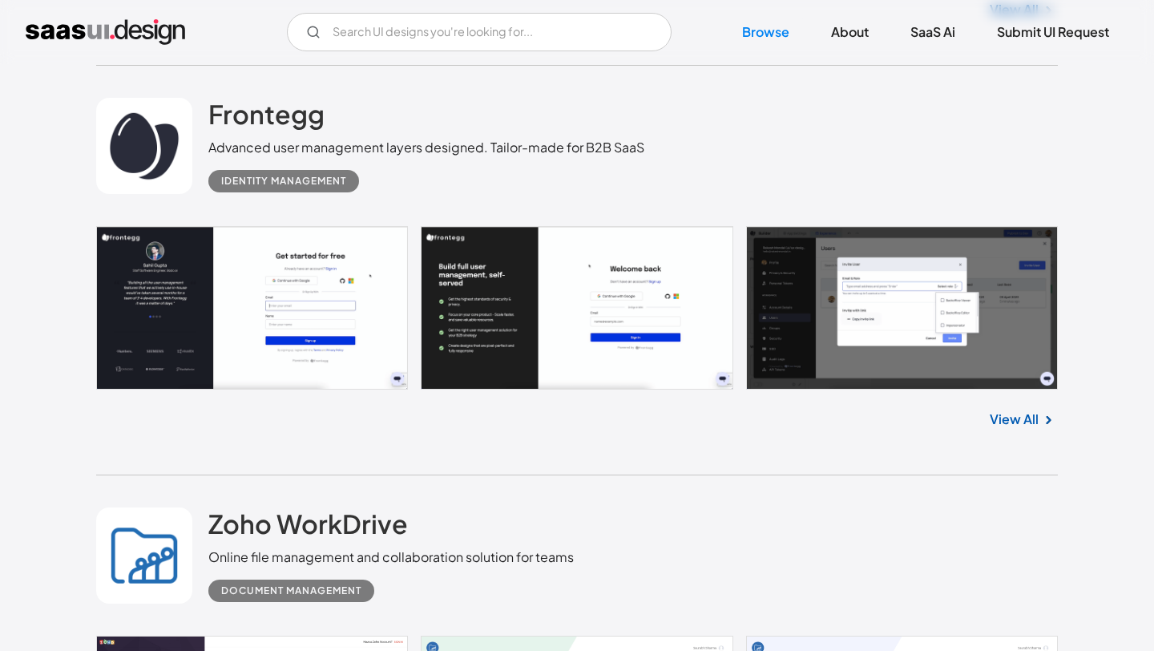
scroll to position [16435, 0]
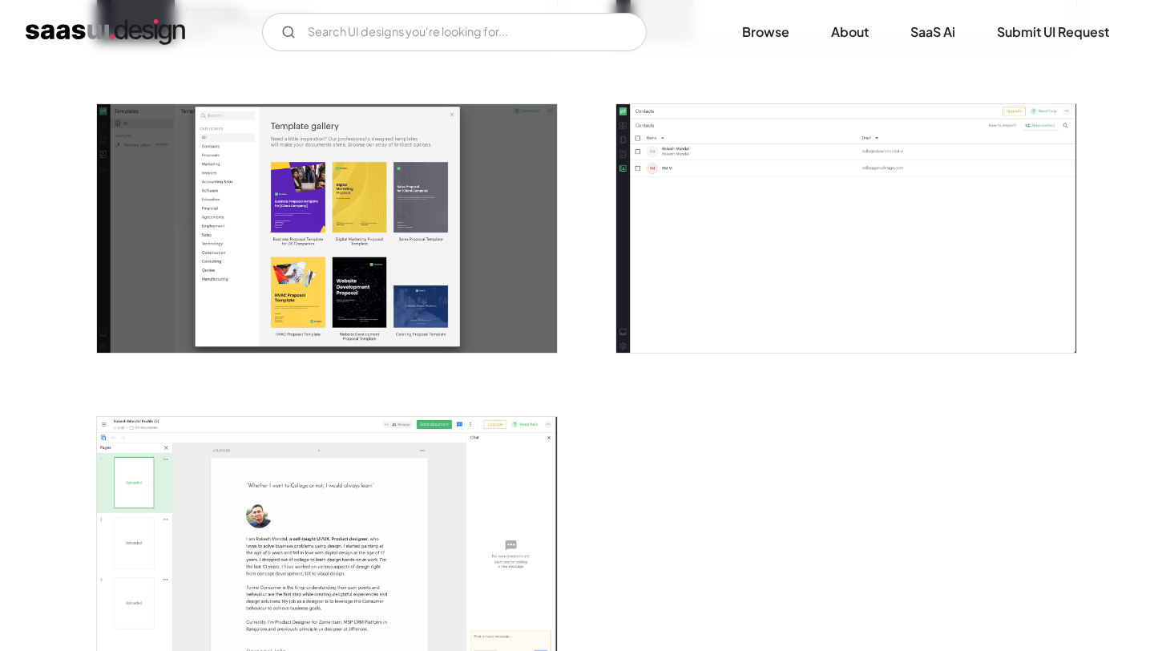
scroll to position [3201, 0]
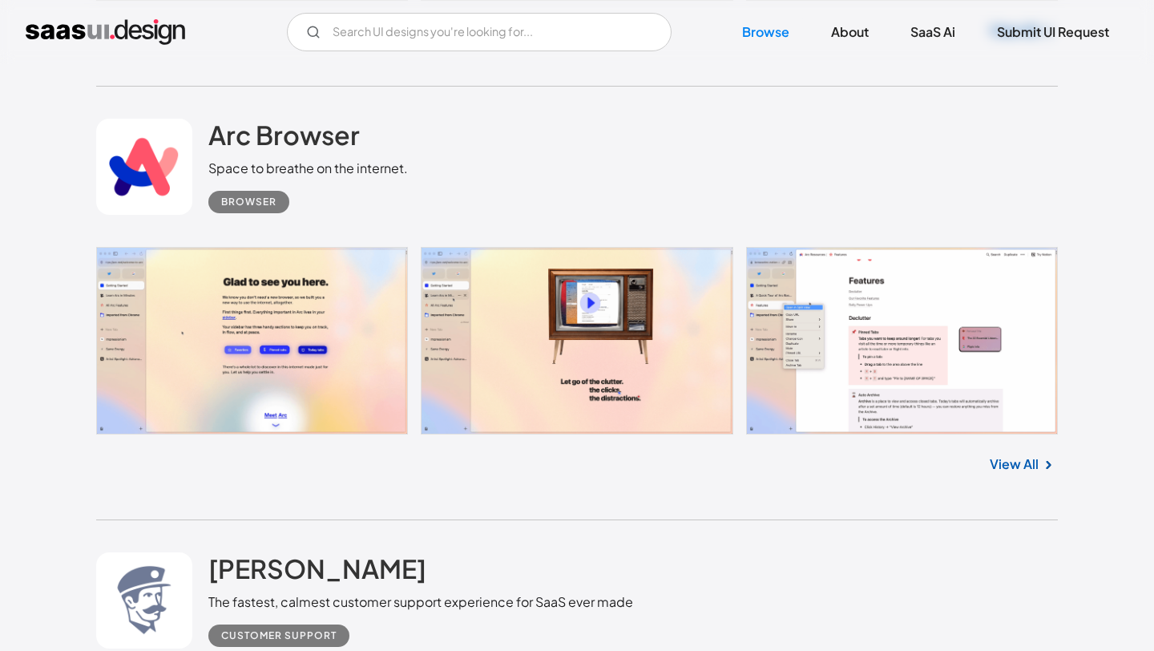
scroll to position [18932, 0]
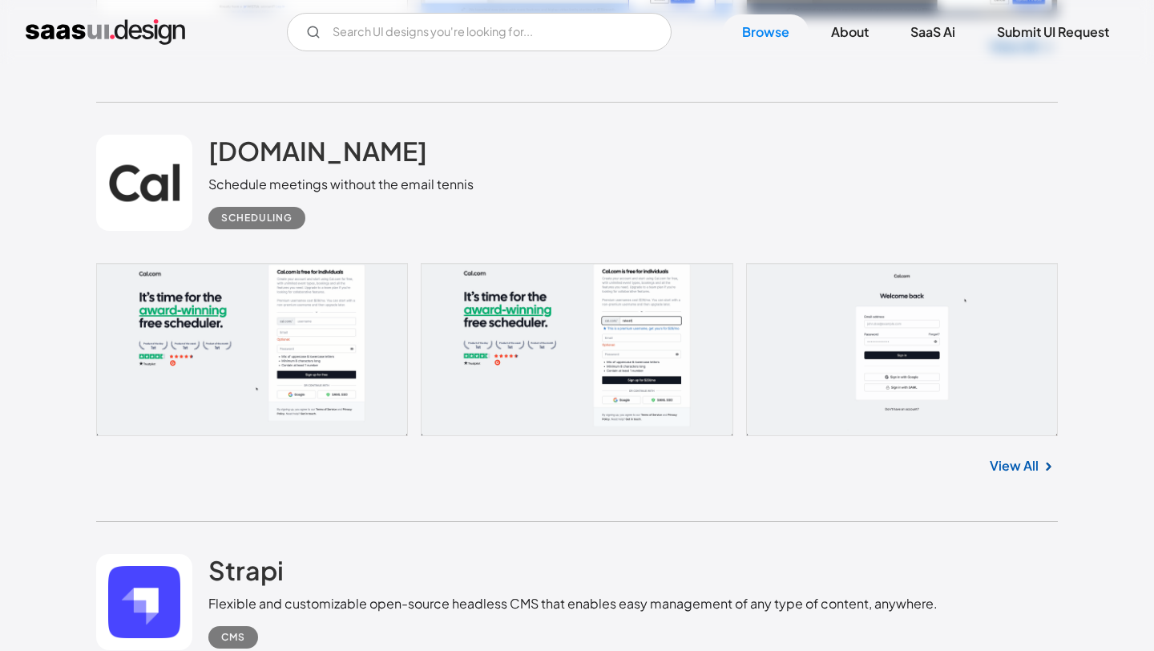
scroll to position [19633, 0]
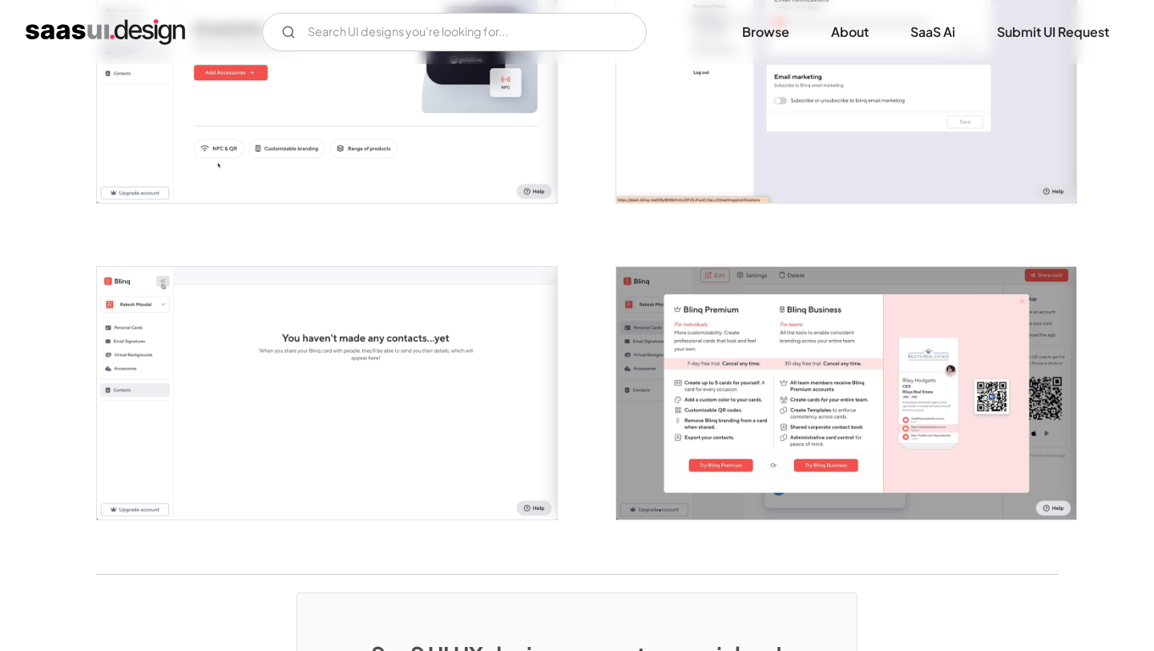
scroll to position [3145, 0]
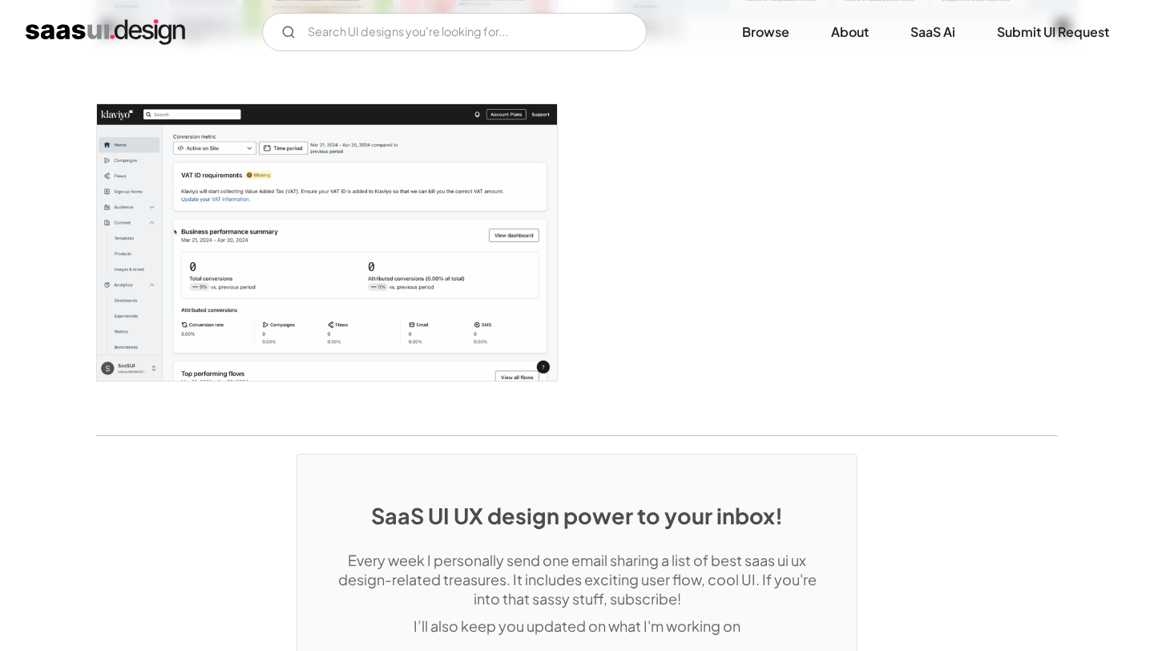
scroll to position [4666, 0]
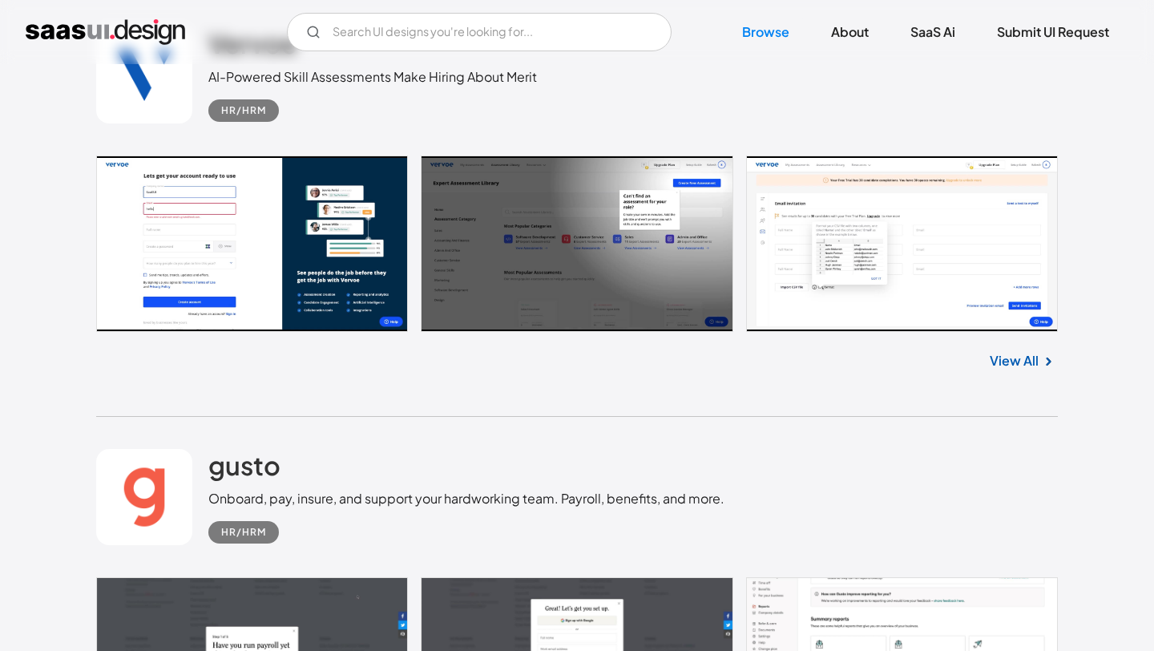
scroll to position [29745, 0]
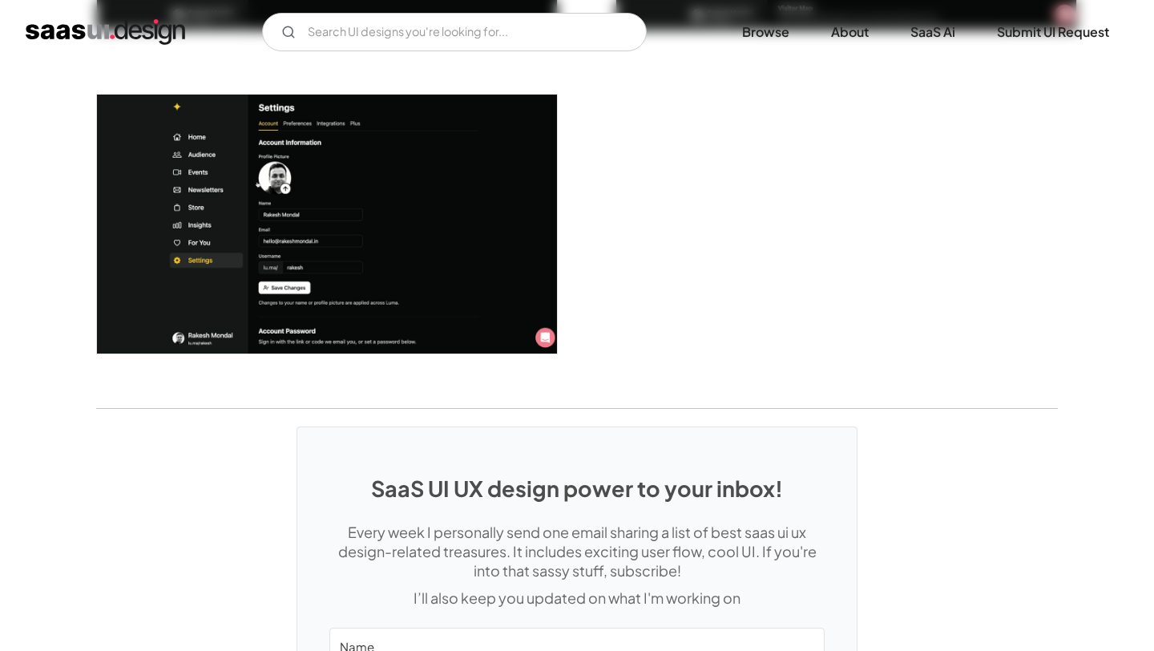
scroll to position [4225, 0]
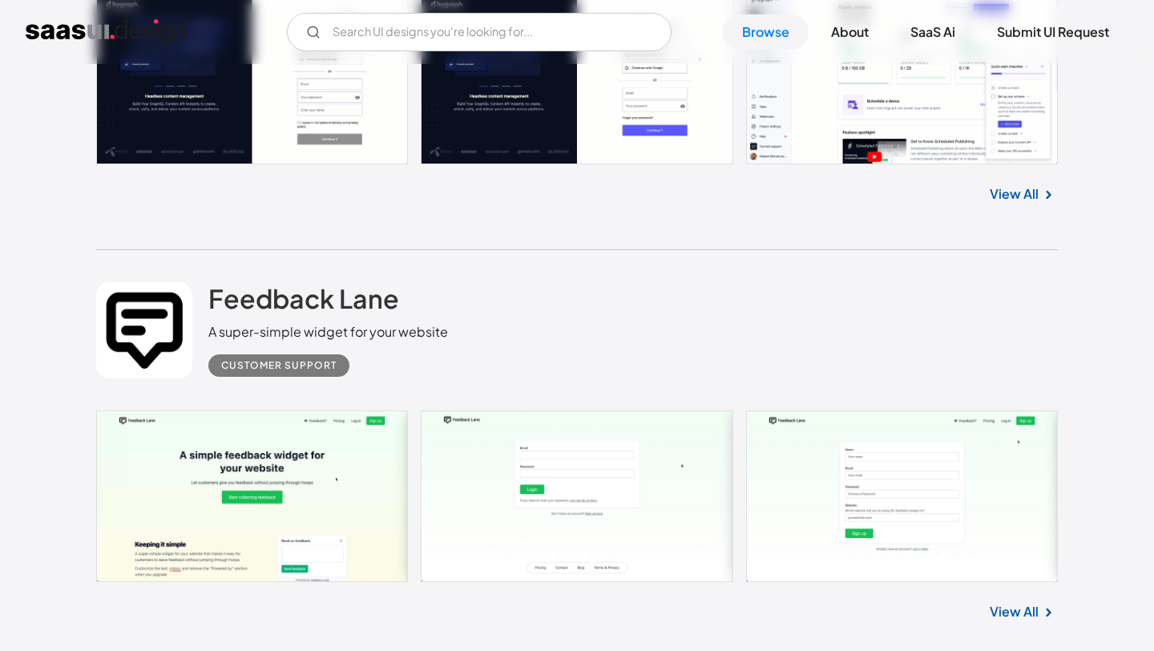
scroll to position [41136, 0]
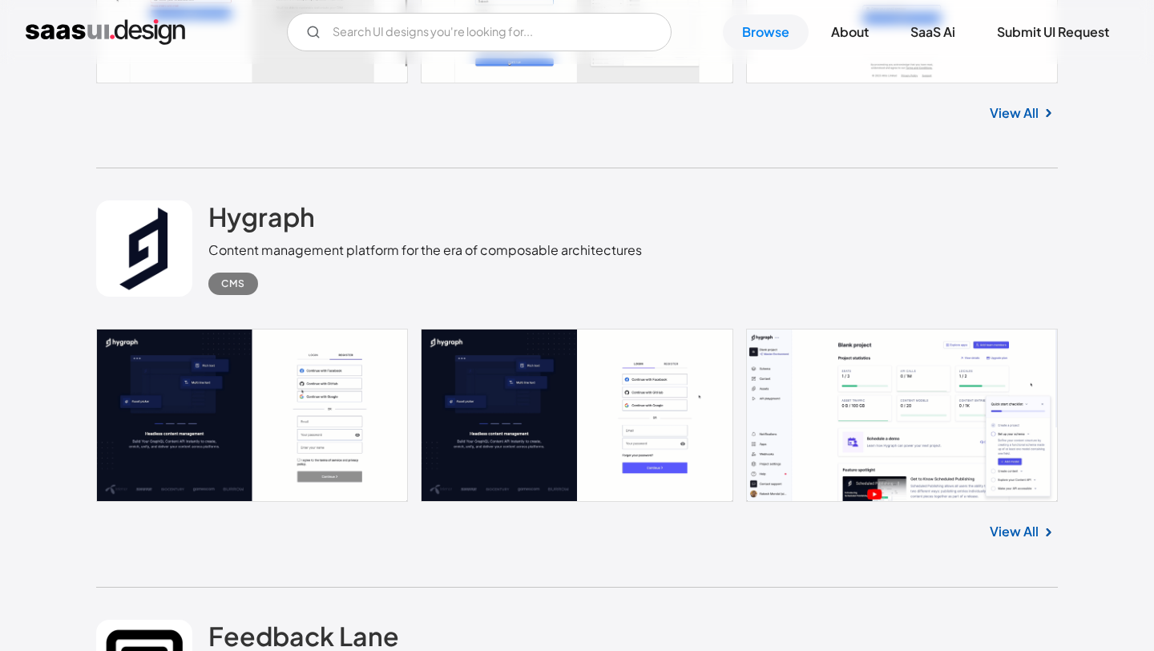
click at [937, 418] on link at bounding box center [577, 415] width 962 height 173
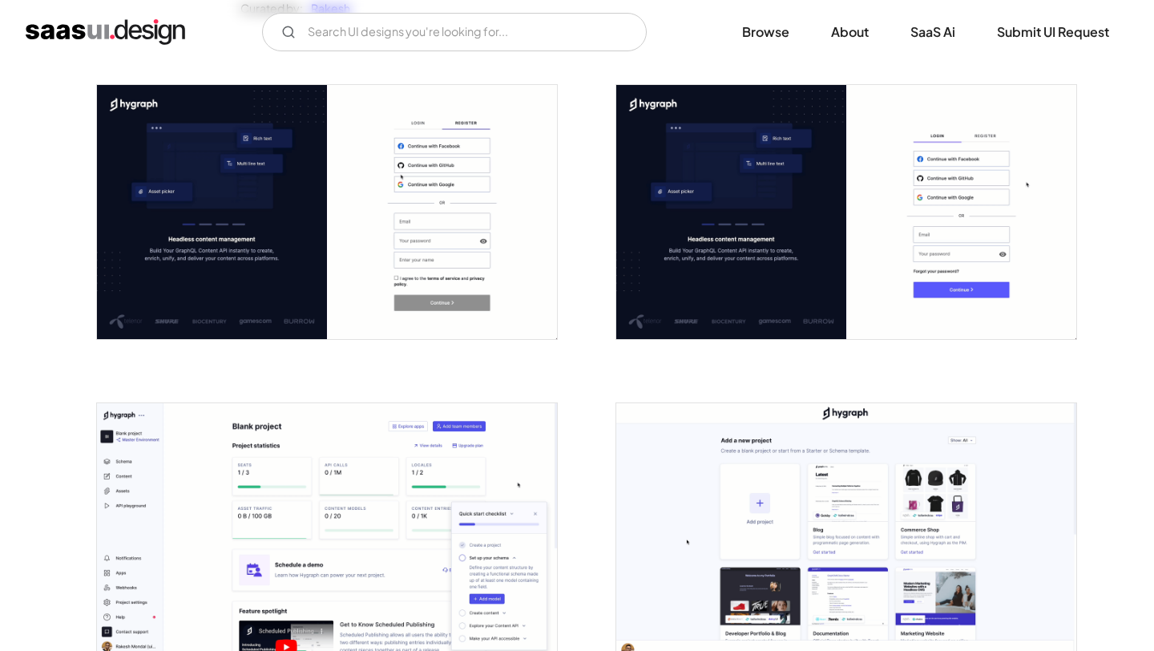
scroll to position [428, 0]
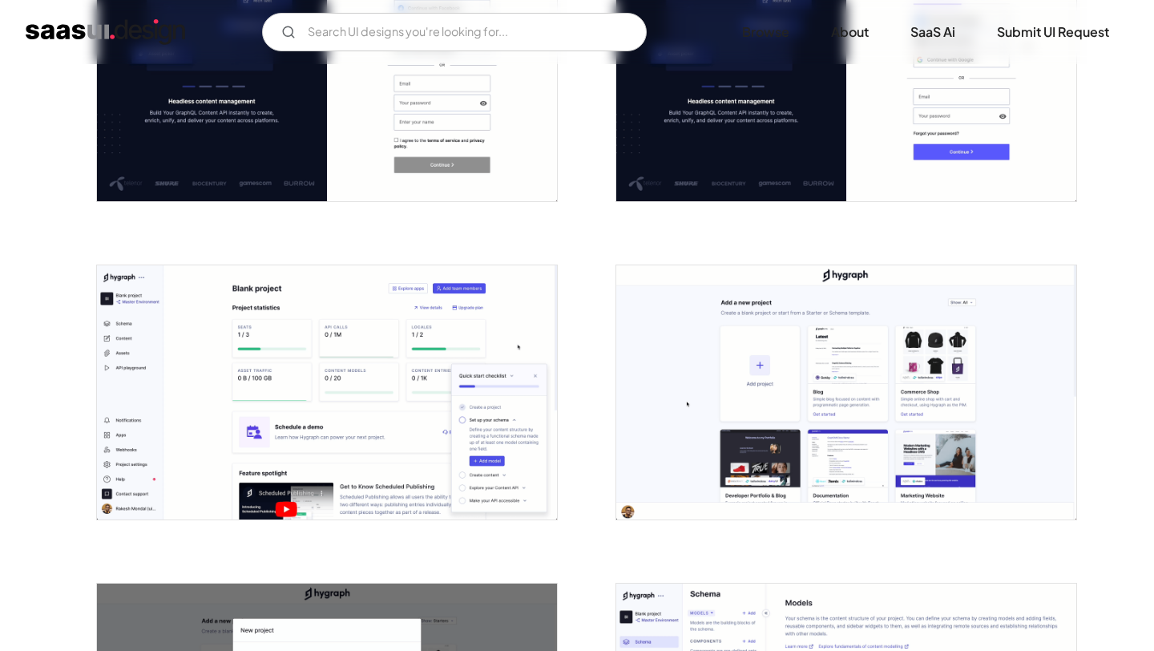
click at [458, 365] on img "open lightbox" at bounding box center [327, 392] width 460 height 254
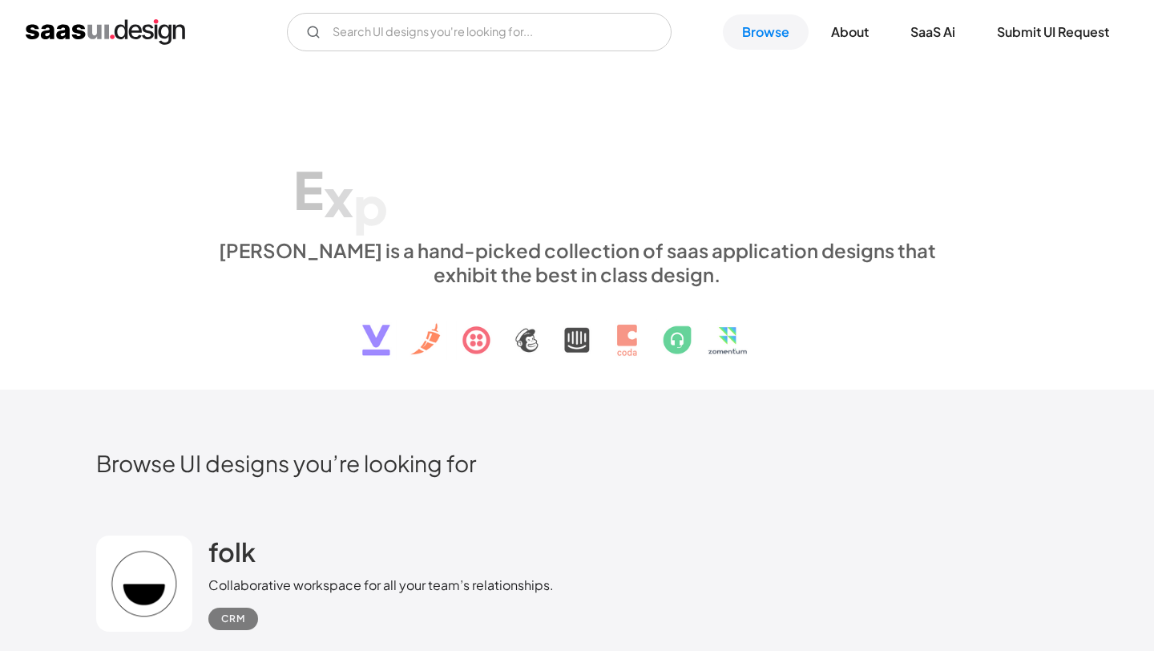
scroll to position [28898, 0]
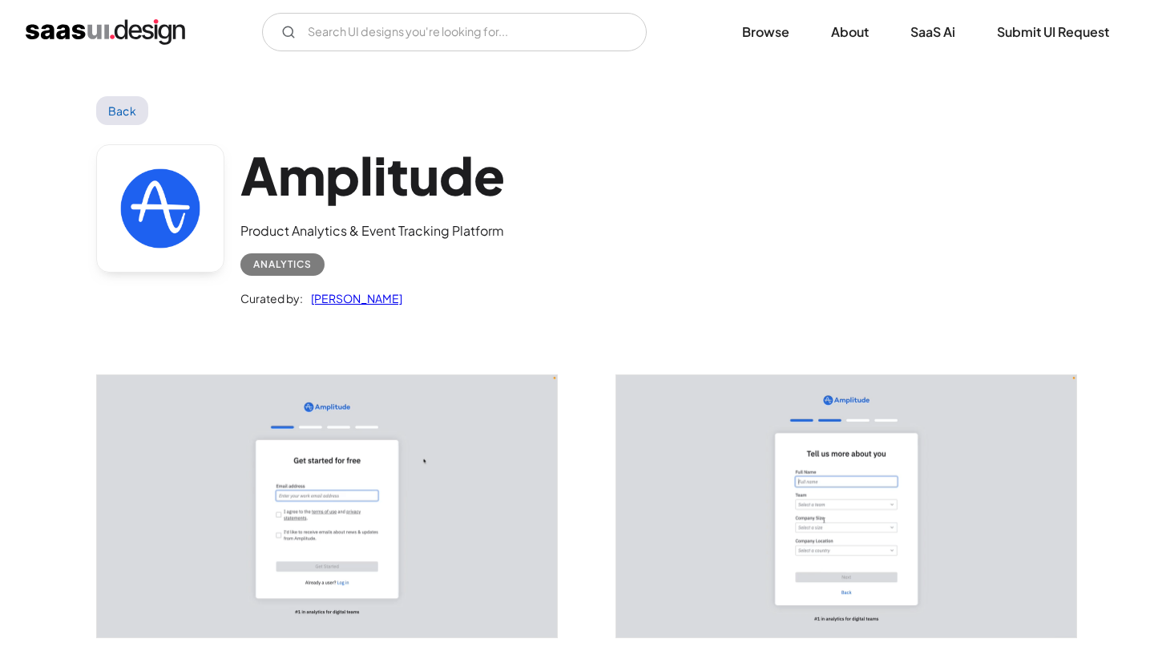
scroll to position [4123, 0]
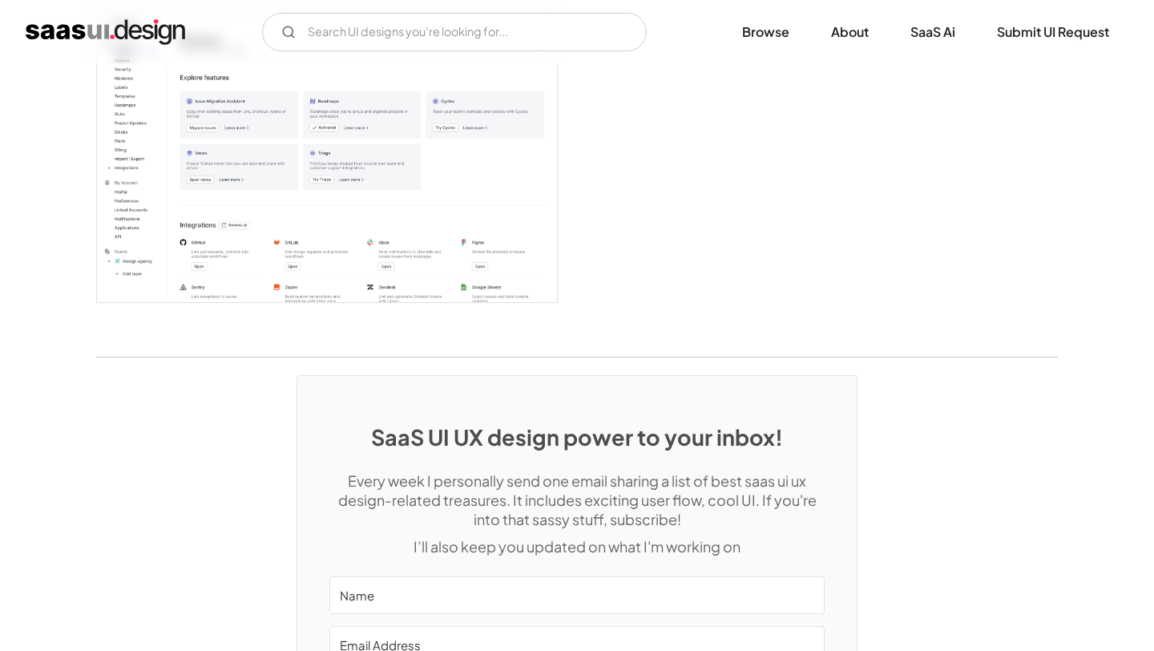
scroll to position [4365, 0]
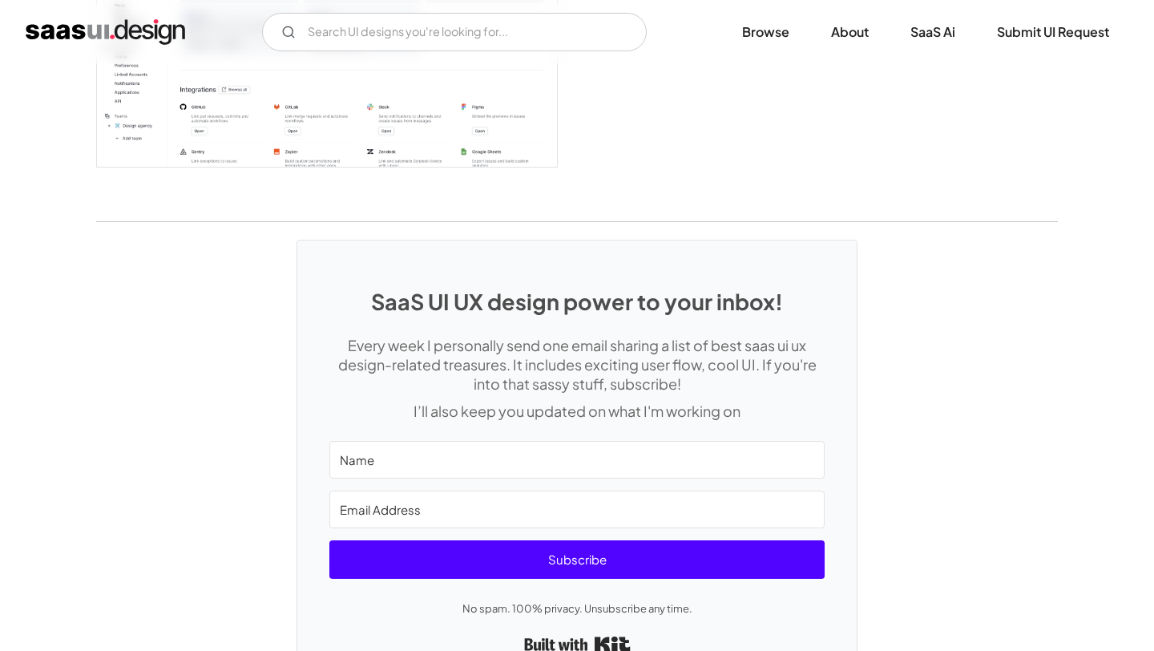
click at [409, 137] on img "open lightbox" at bounding box center [327, 23] width 460 height 288
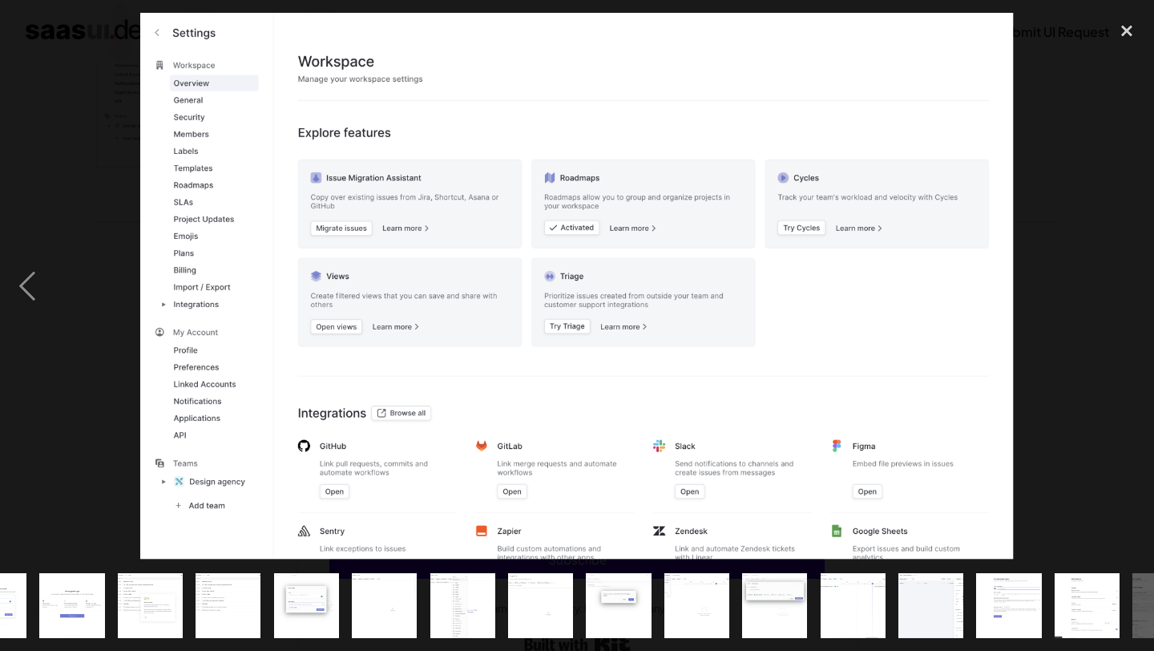
scroll to position [0, 655]
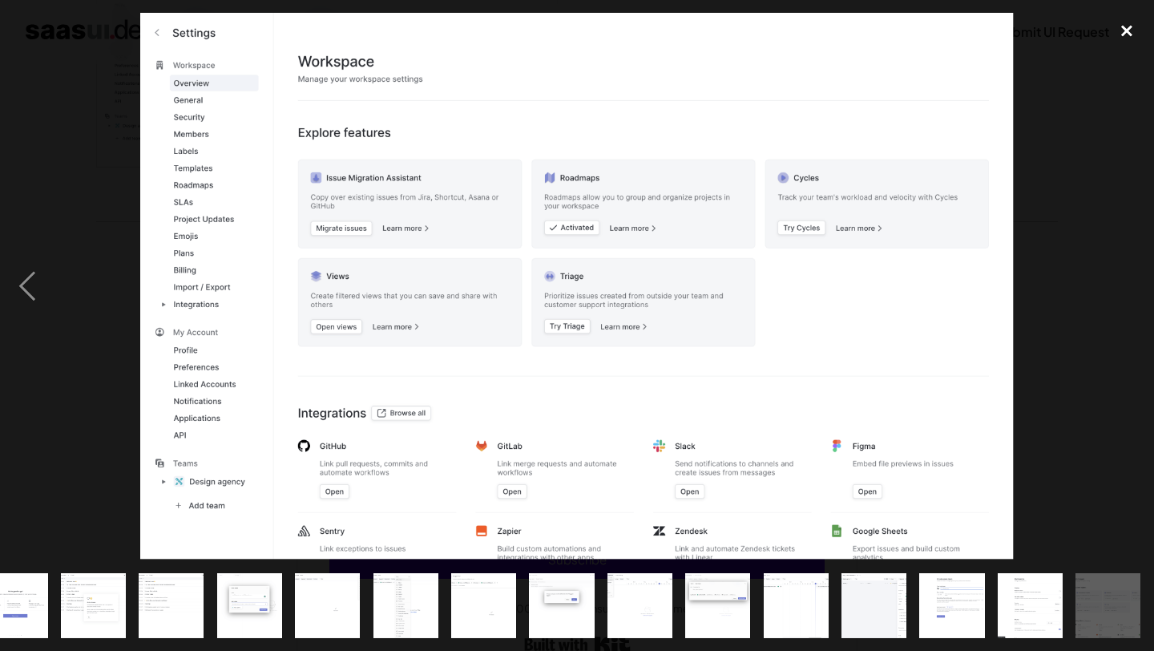
click at [1122, 27] on div "close lightbox" at bounding box center [1126, 30] width 54 height 35
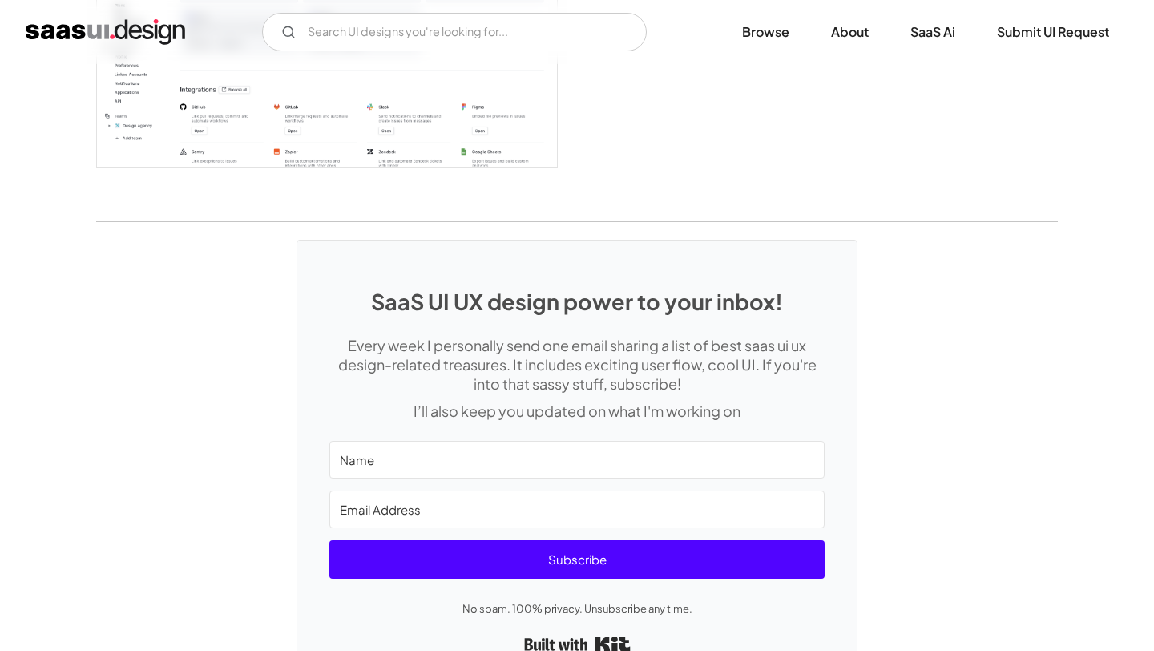
scroll to position [4240, 0]
